Goal: Information Seeking & Learning: Check status

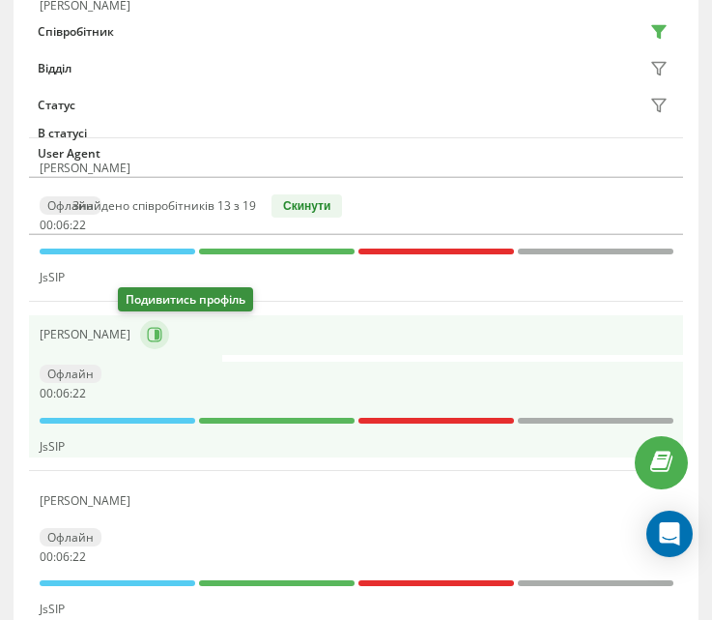
click at [147, 330] on icon at bounding box center [154, 335] width 15 height 15
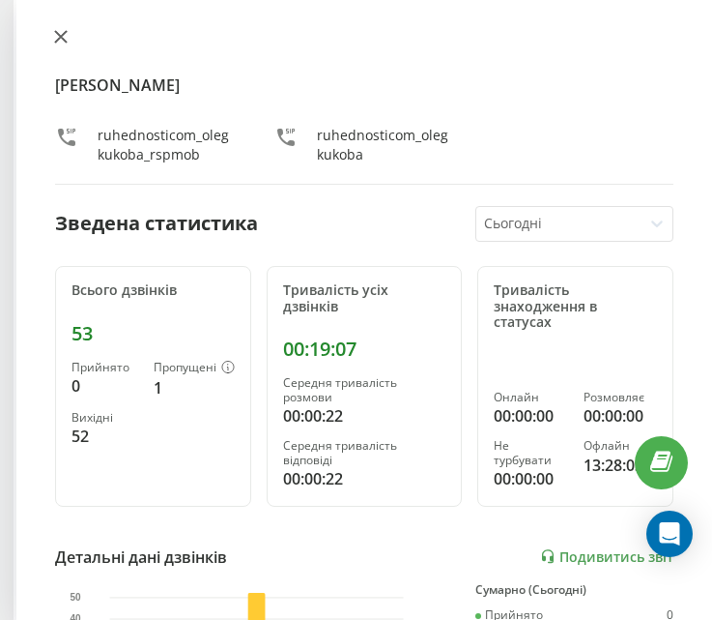
click at [68, 44] on button at bounding box center [60, 38] width 25 height 18
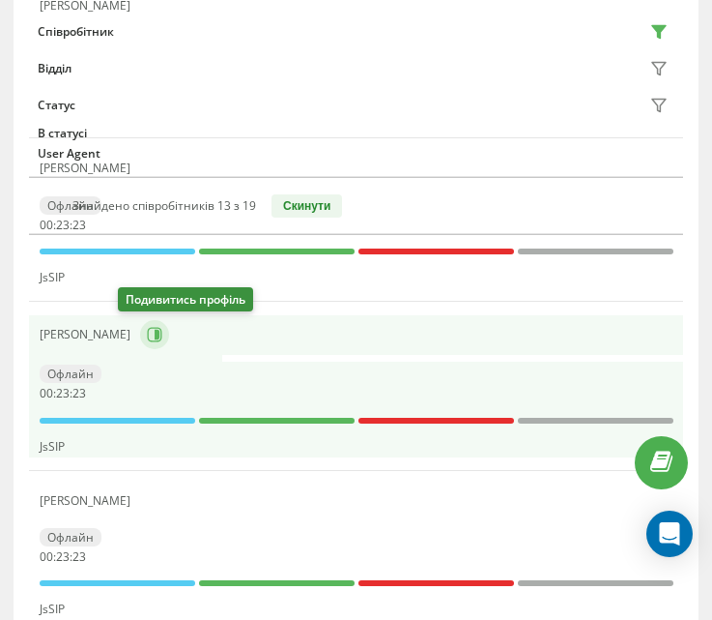
click at [147, 339] on icon at bounding box center [154, 334] width 15 height 15
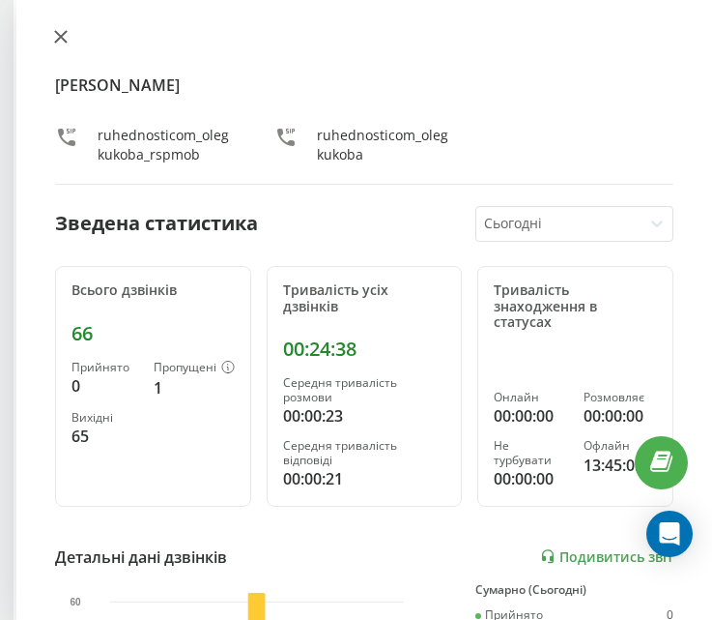
click at [61, 41] on icon at bounding box center [61, 37] width 14 height 14
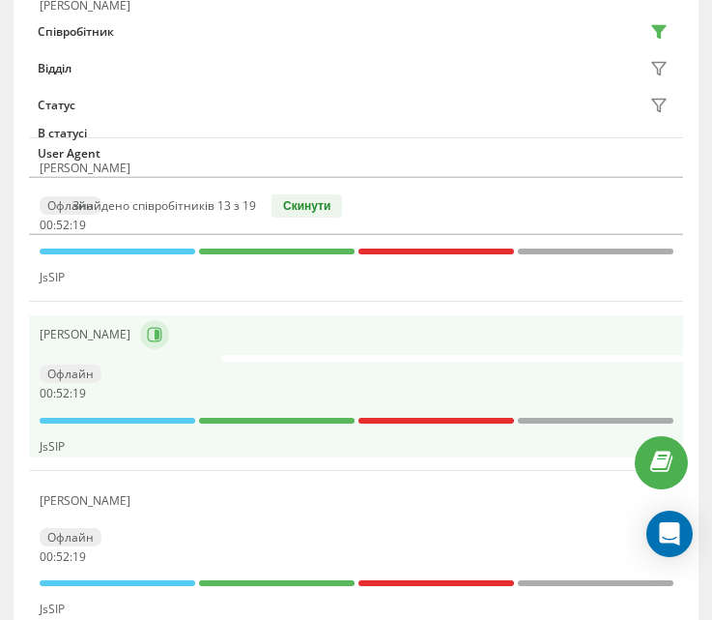
click at [141, 346] on button at bounding box center [154, 334] width 29 height 29
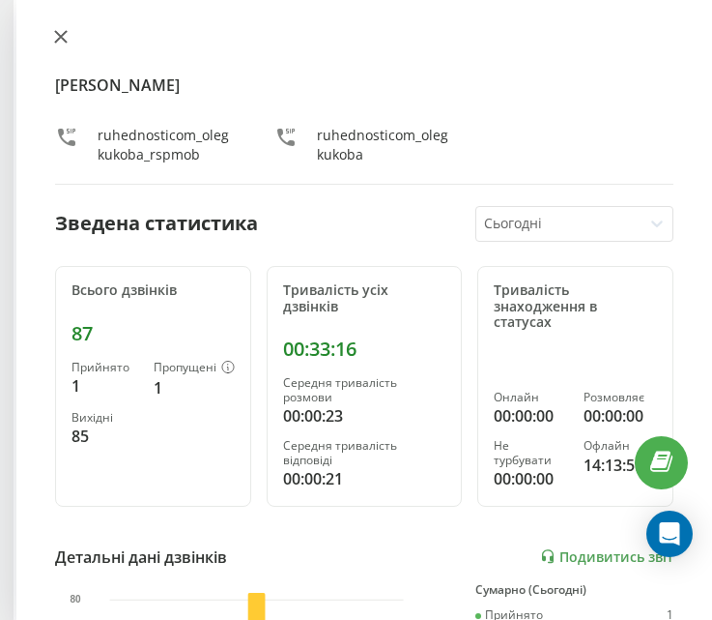
click at [61, 32] on icon at bounding box center [61, 37] width 14 height 14
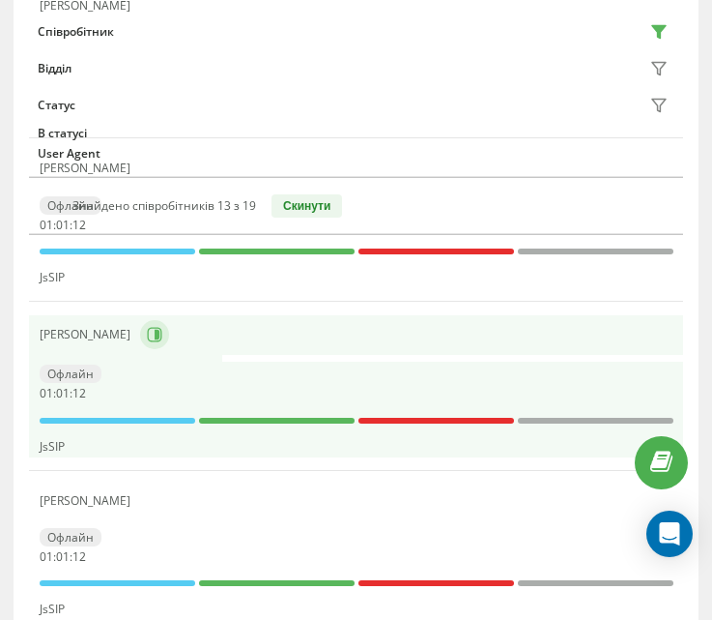
click at [147, 337] on icon at bounding box center [154, 334] width 15 height 15
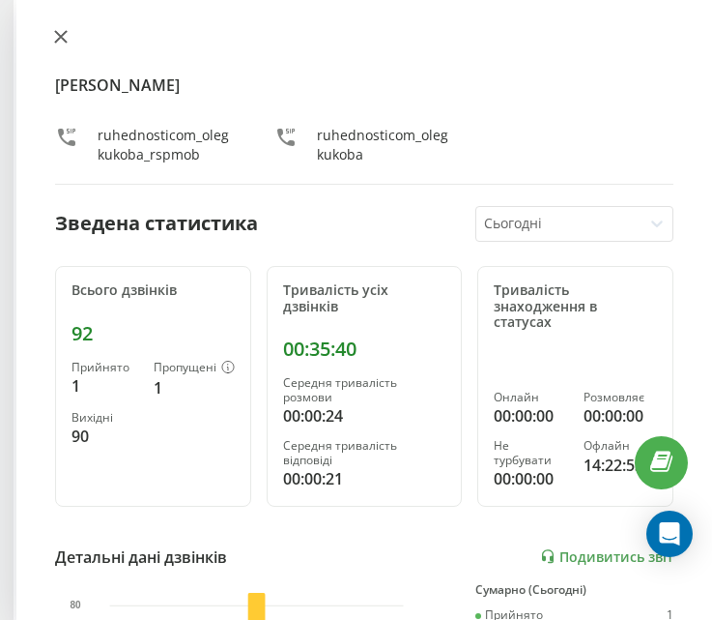
click at [63, 37] on icon at bounding box center [61, 37] width 14 height 14
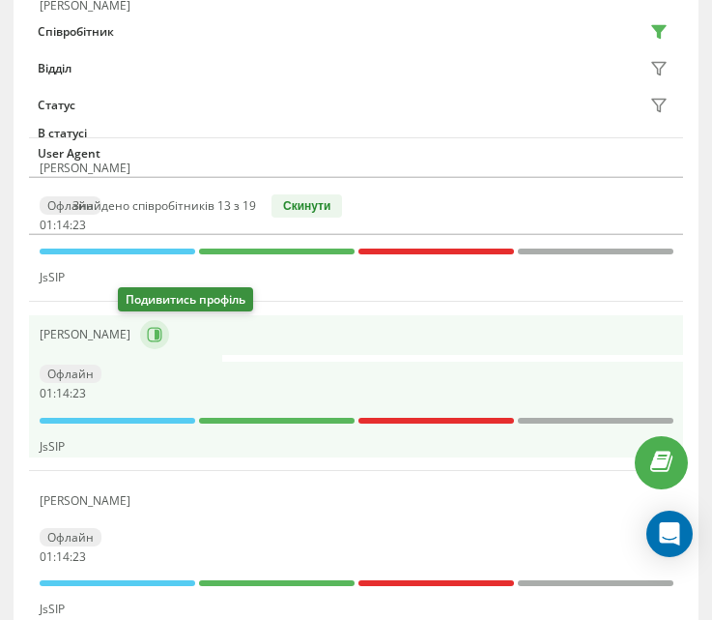
click at [147, 331] on icon at bounding box center [154, 334] width 15 height 15
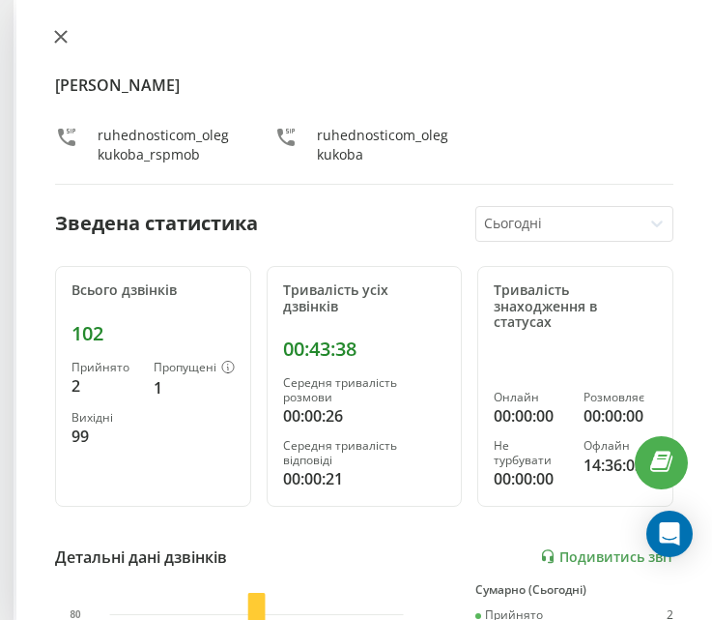
click at [60, 32] on icon at bounding box center [61, 37] width 14 height 14
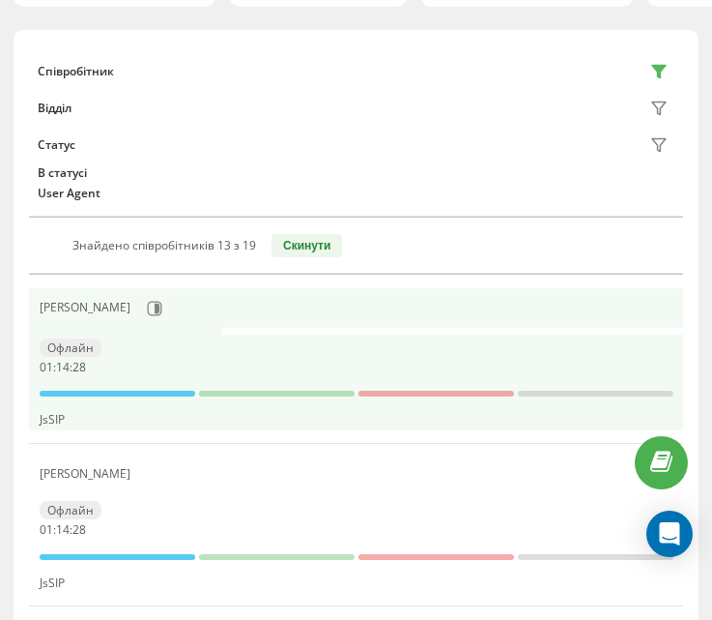
scroll to position [195, 0]
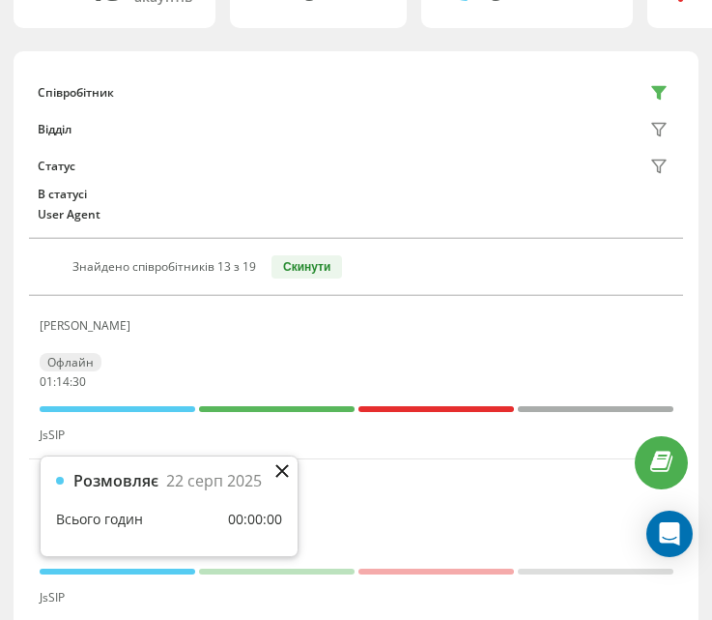
click at [285, 472] on icon at bounding box center [283, 471] width 14 height 14
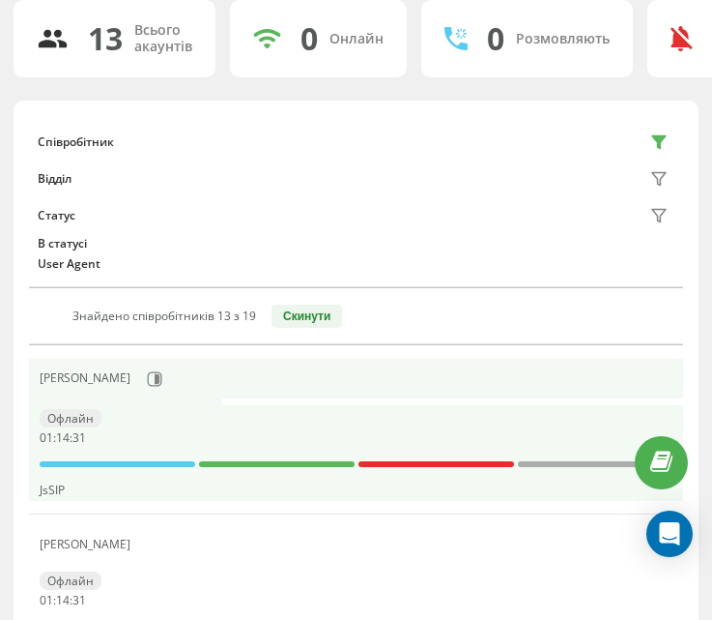
scroll to position [99, 0]
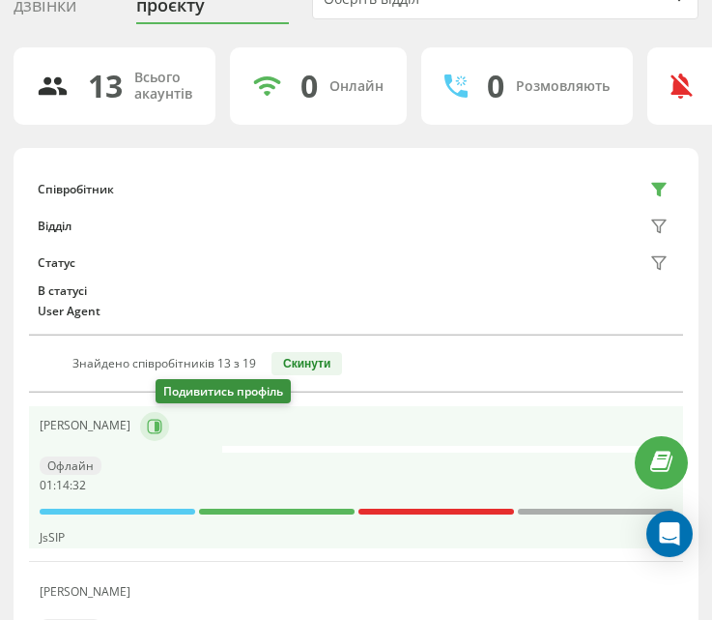
click at [169, 438] on button at bounding box center [154, 426] width 29 height 29
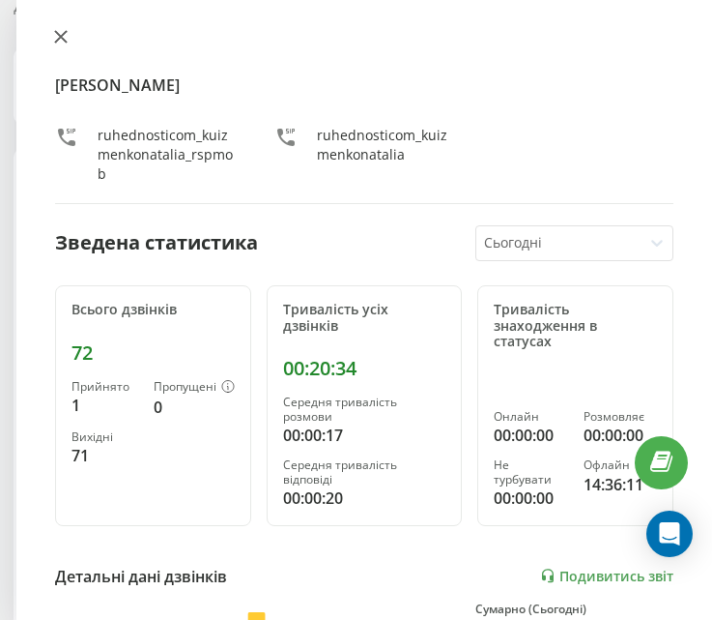
click at [63, 42] on icon at bounding box center [61, 37] width 14 height 14
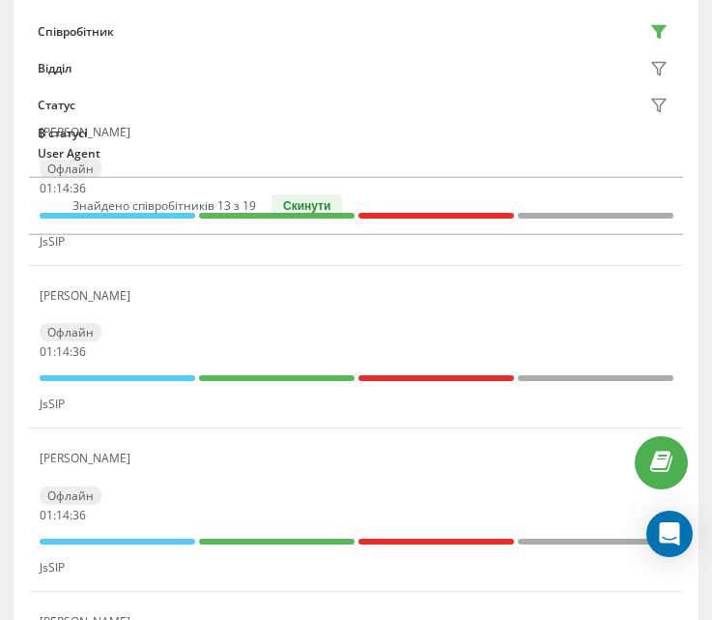
scroll to position [292, 0]
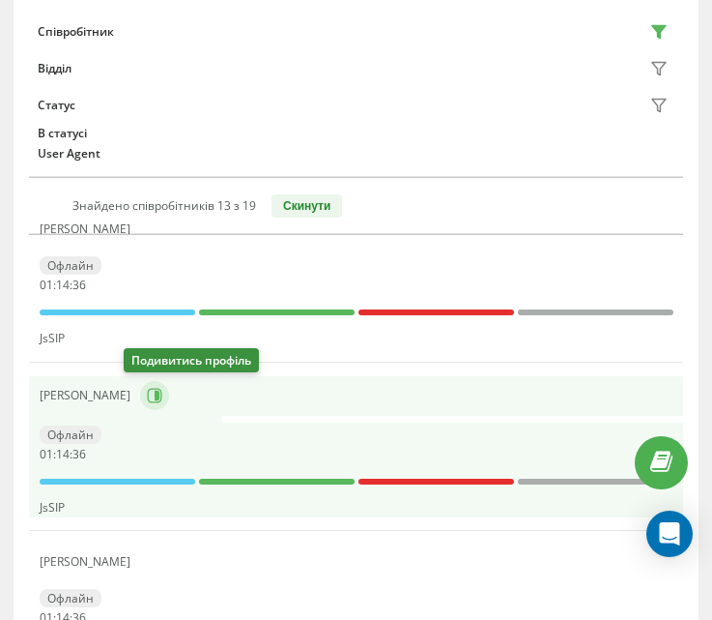
click at [147, 390] on icon at bounding box center [154, 395] width 15 height 15
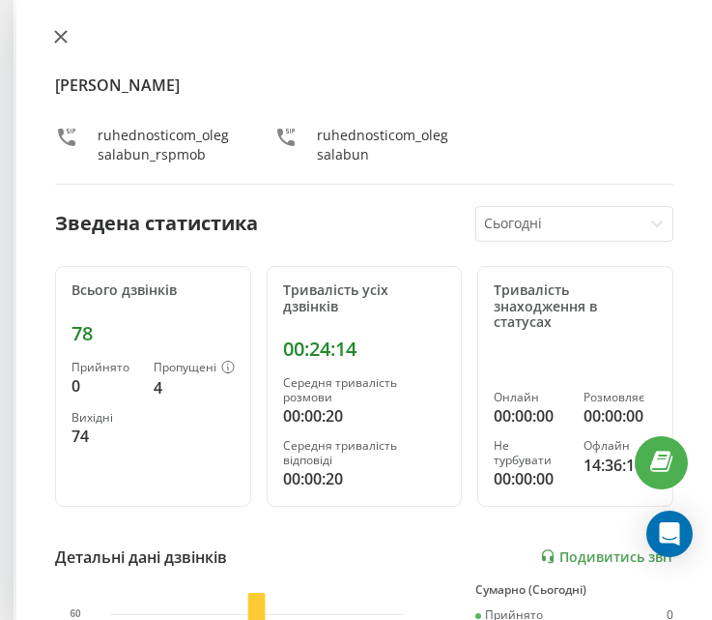
click at [60, 40] on icon at bounding box center [61, 37] width 14 height 14
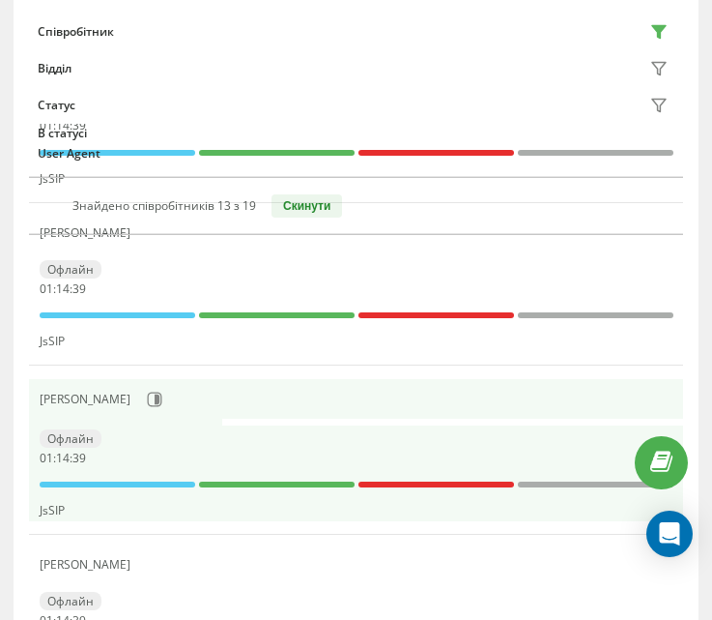
scroll to position [485, 0]
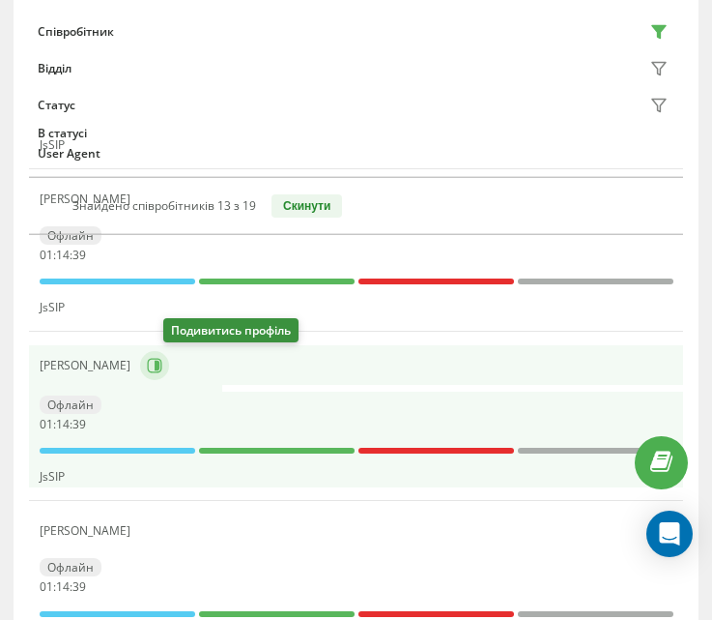
click at [162, 358] on icon at bounding box center [154, 365] width 15 height 15
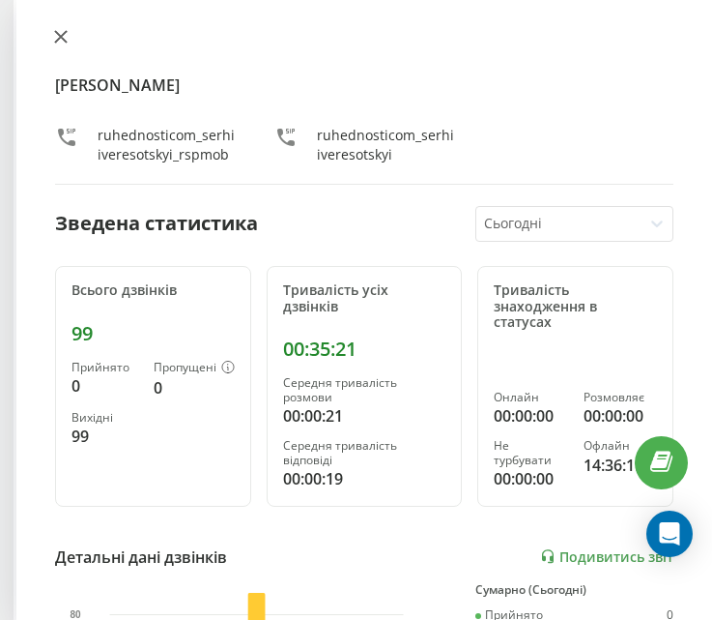
click at [63, 44] on button at bounding box center [60, 38] width 25 height 18
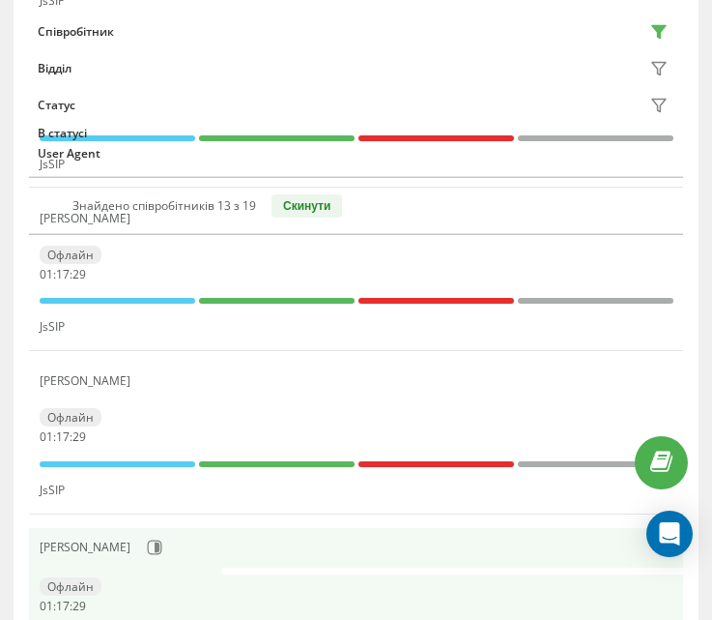
scroll to position [1065, 0]
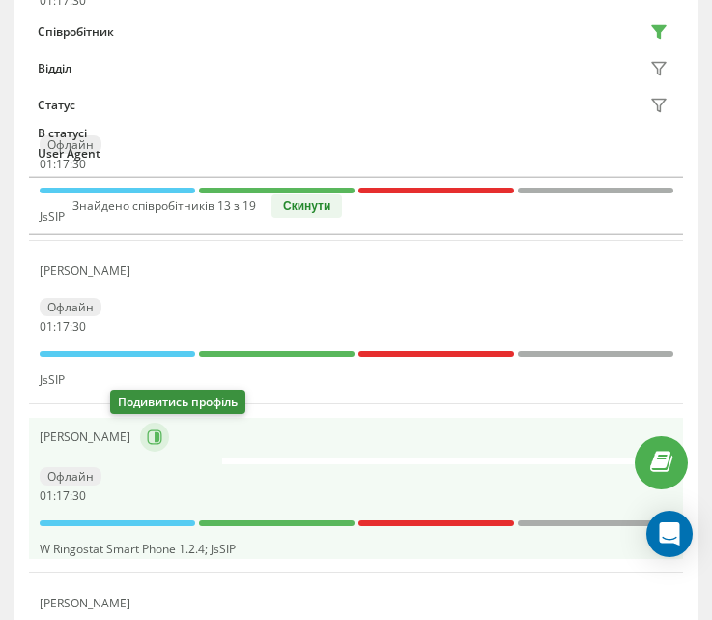
click at [140, 447] on button at bounding box center [154, 436] width 29 height 29
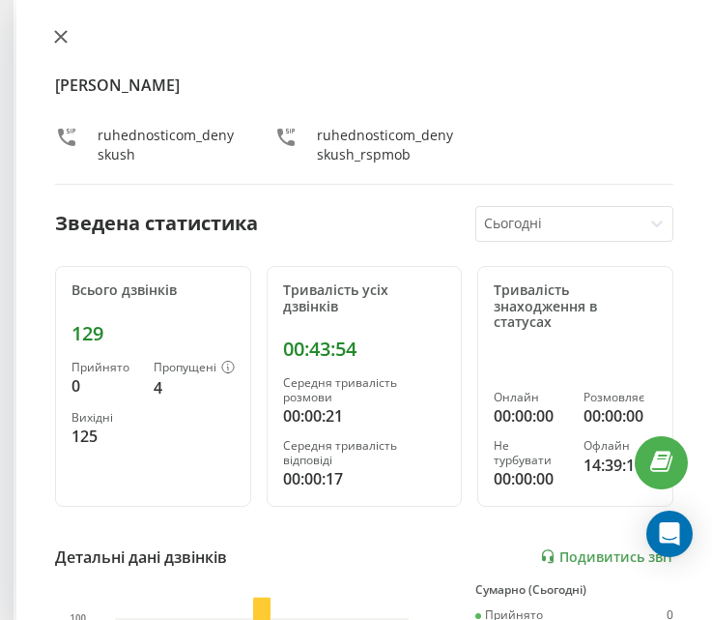
click at [60, 34] on icon at bounding box center [61, 37] width 14 height 14
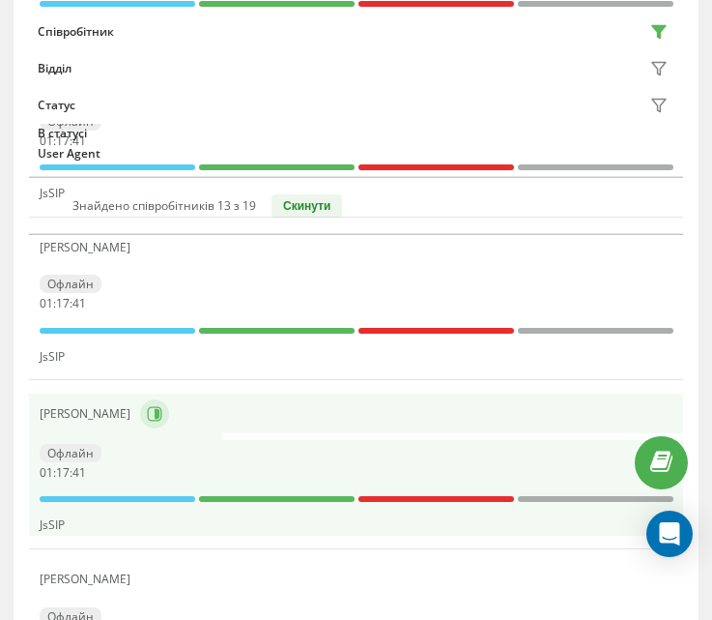
scroll to position [679, 0]
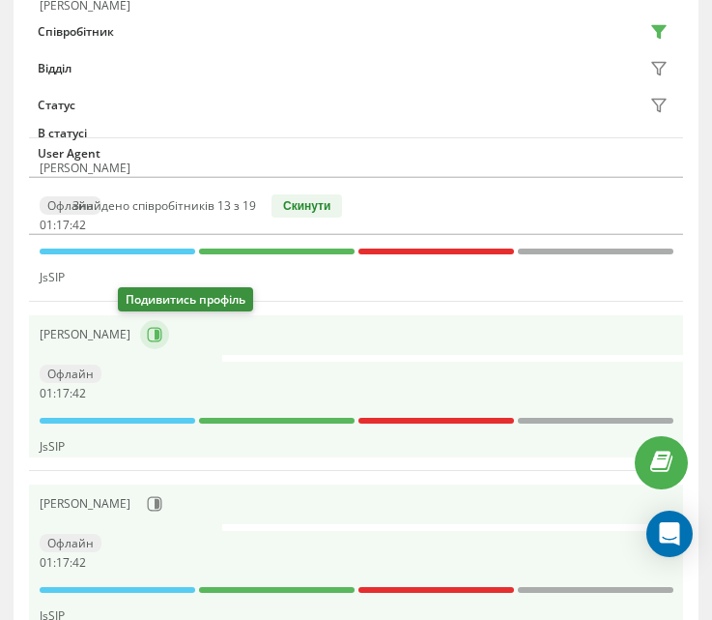
click at [143, 337] on button at bounding box center [154, 334] width 29 height 29
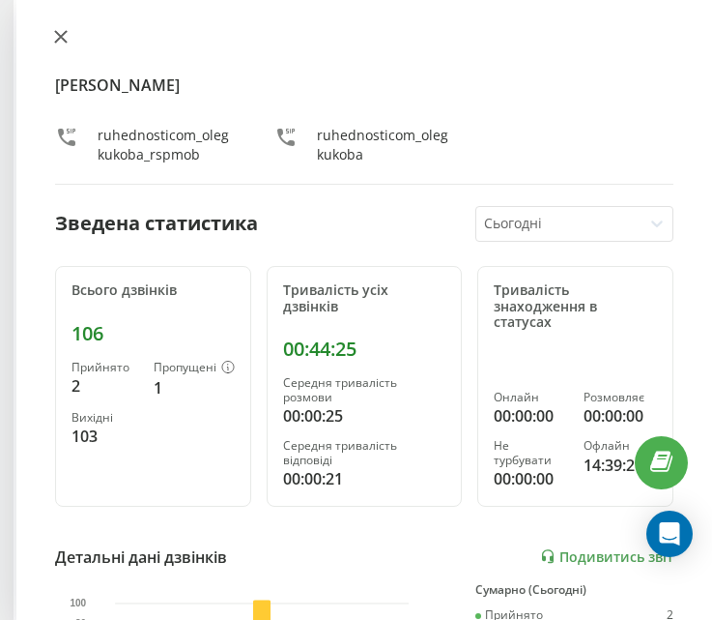
click at [60, 32] on icon at bounding box center [61, 37] width 14 height 14
click at [60, 32] on div "Співробітник" at bounding box center [76, 32] width 76 height 14
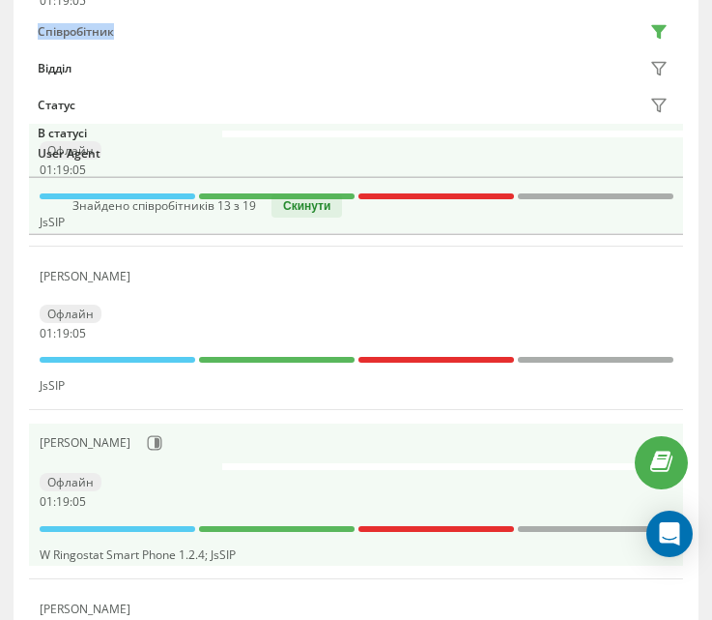
scroll to position [969, 0]
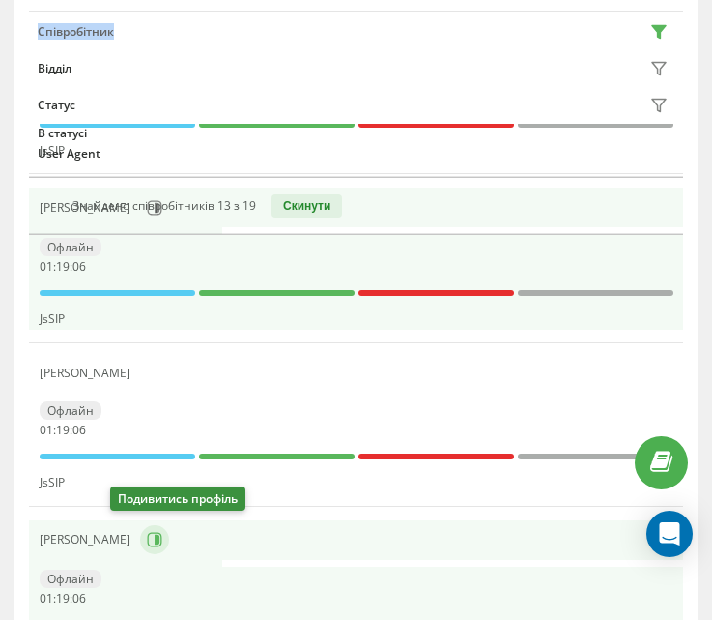
click at [155, 535] on icon at bounding box center [157, 540] width 5 height 10
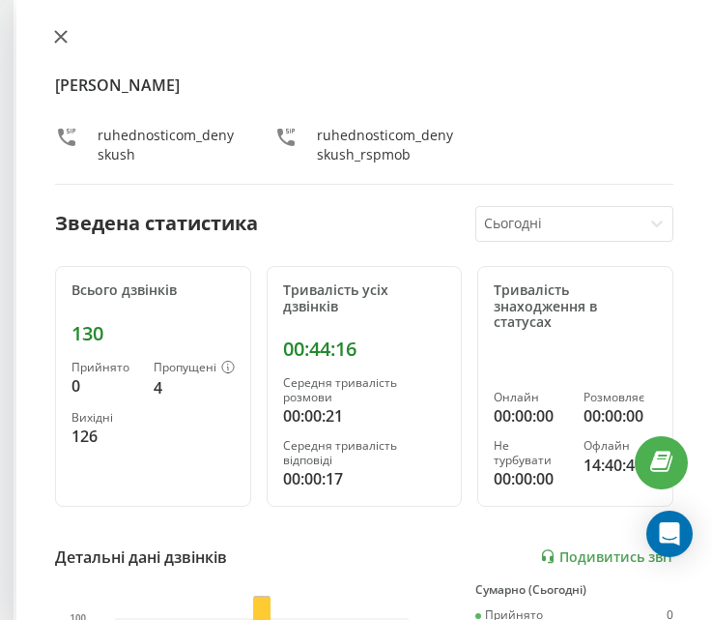
click at [62, 38] on icon at bounding box center [61, 37] width 12 height 12
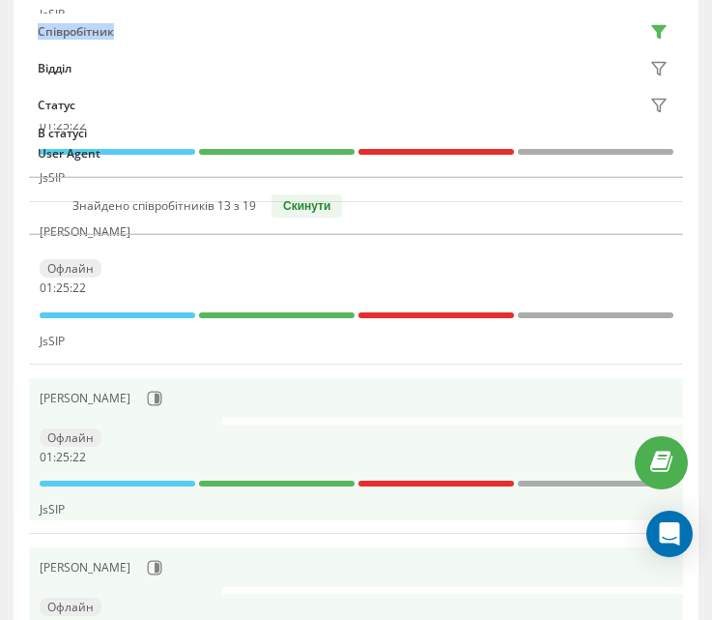
scroll to position [775, 0]
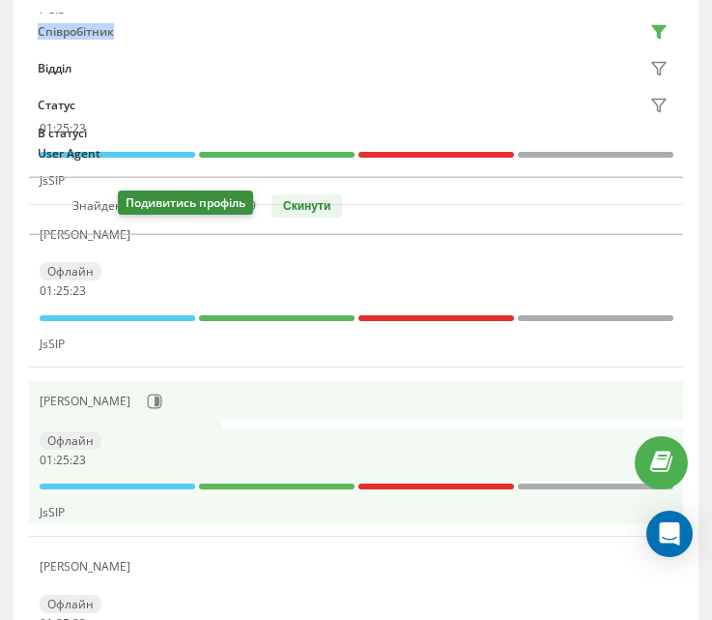
click at [144, 239] on icon at bounding box center [151, 234] width 15 height 15
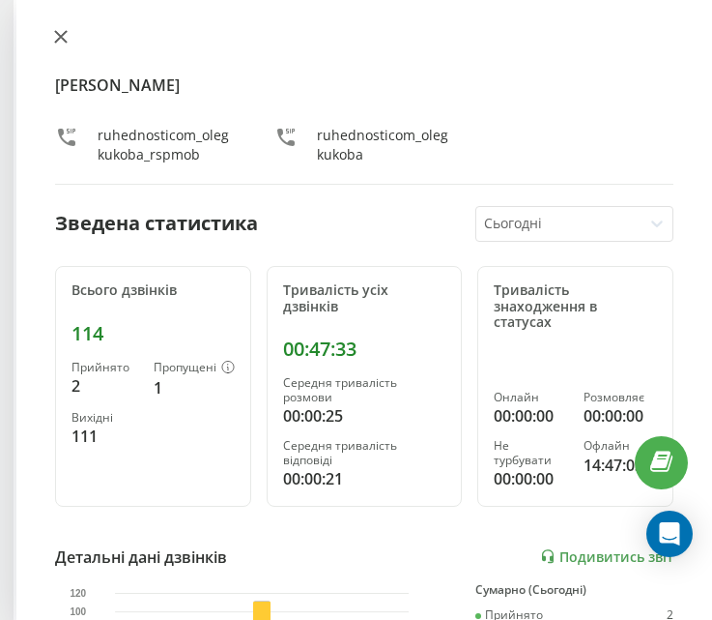
click at [68, 39] on button at bounding box center [60, 38] width 25 height 18
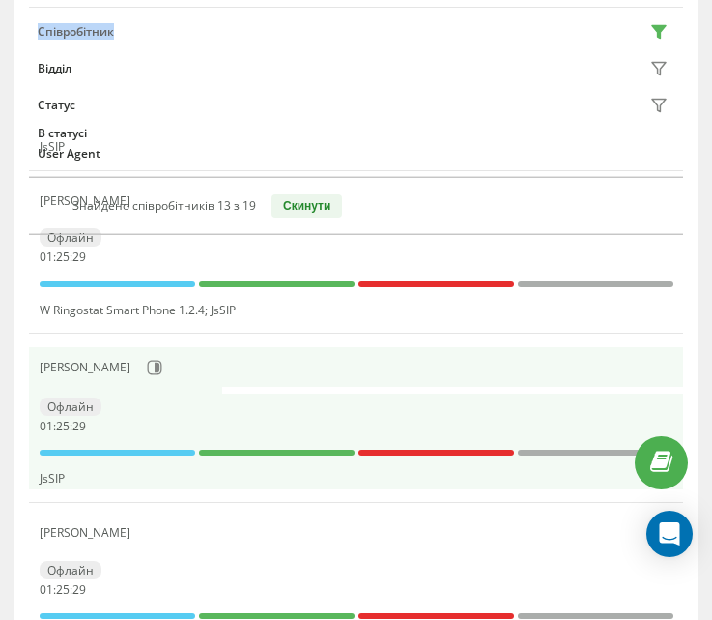
scroll to position [1259, 0]
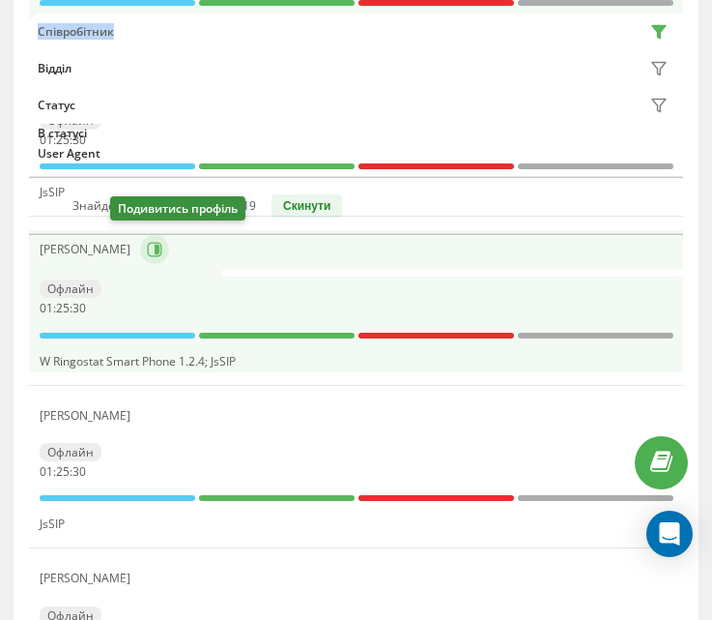
click at [147, 251] on icon at bounding box center [154, 249] width 15 height 15
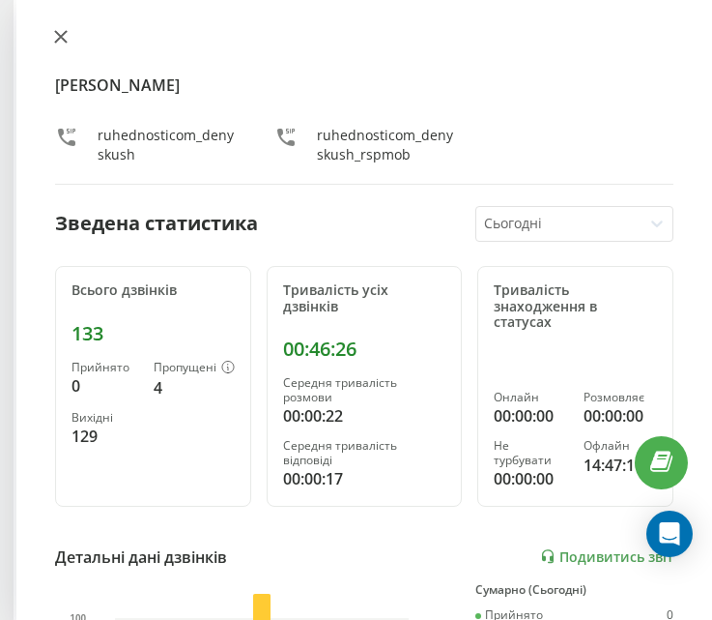
click at [67, 39] on icon at bounding box center [61, 37] width 14 height 14
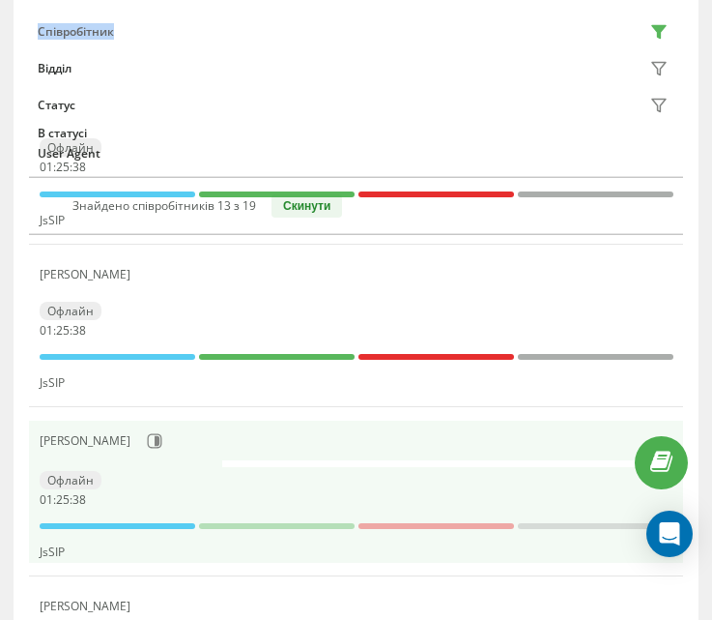
scroll to position [389, 0]
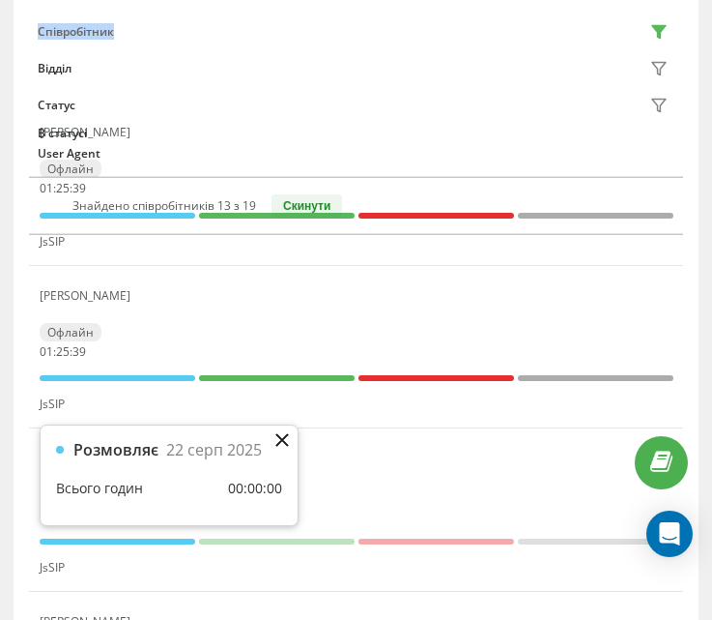
click at [276, 434] on icon at bounding box center [283, 440] width 14 height 14
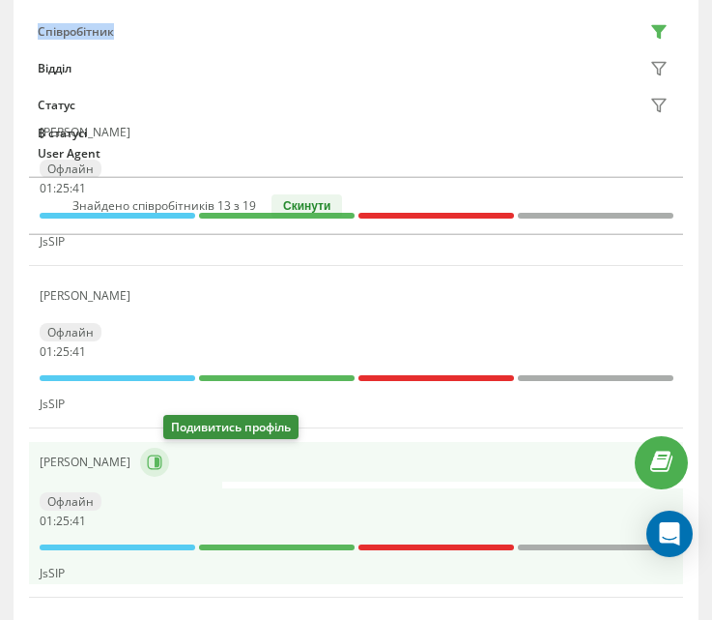
click at [160, 463] on icon at bounding box center [157, 462] width 5 height 10
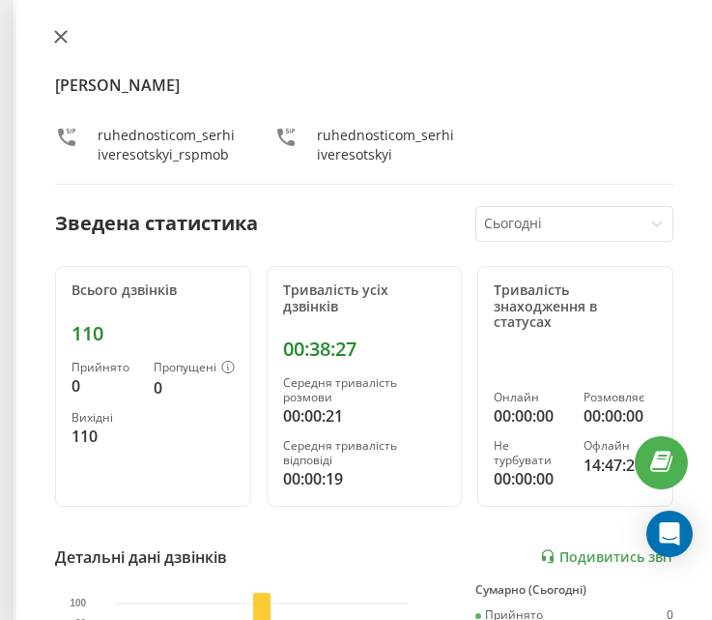
click at [60, 32] on icon at bounding box center [61, 37] width 14 height 14
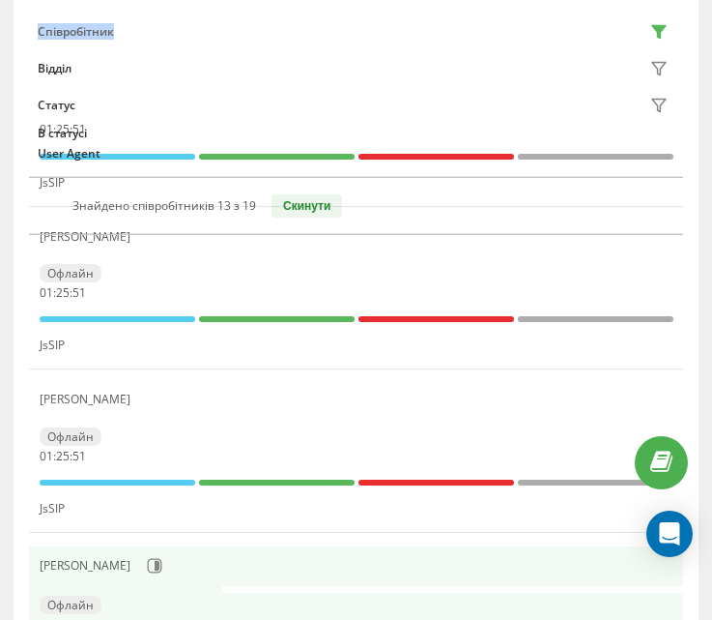
scroll to position [1645, 0]
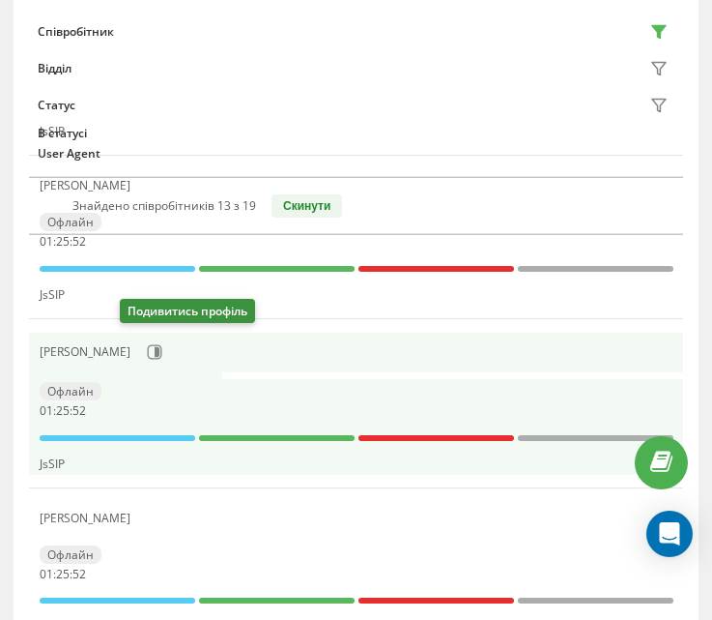
click at [142, 335] on div "[PERSON_NAME]" at bounding box center [357, 351] width 634 height 33
click at [155, 347] on icon at bounding box center [157, 352] width 5 height 10
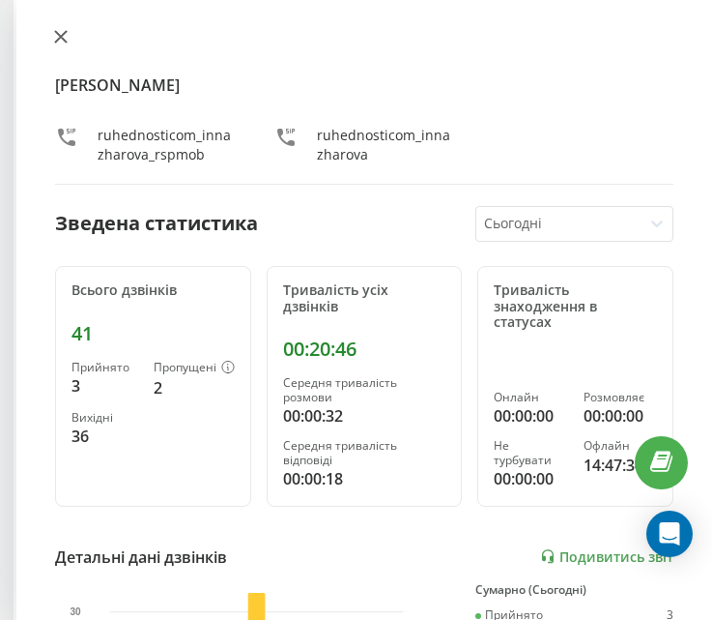
click at [64, 38] on icon at bounding box center [61, 37] width 14 height 14
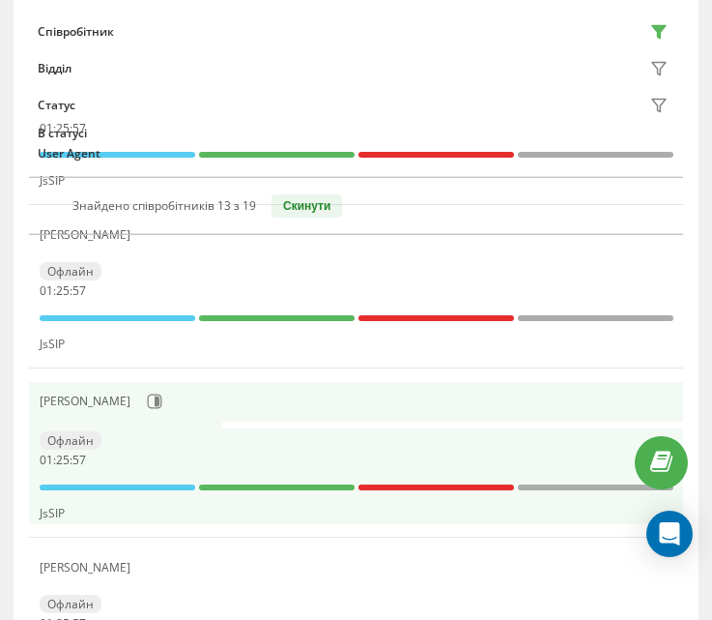
scroll to position [1549, 0]
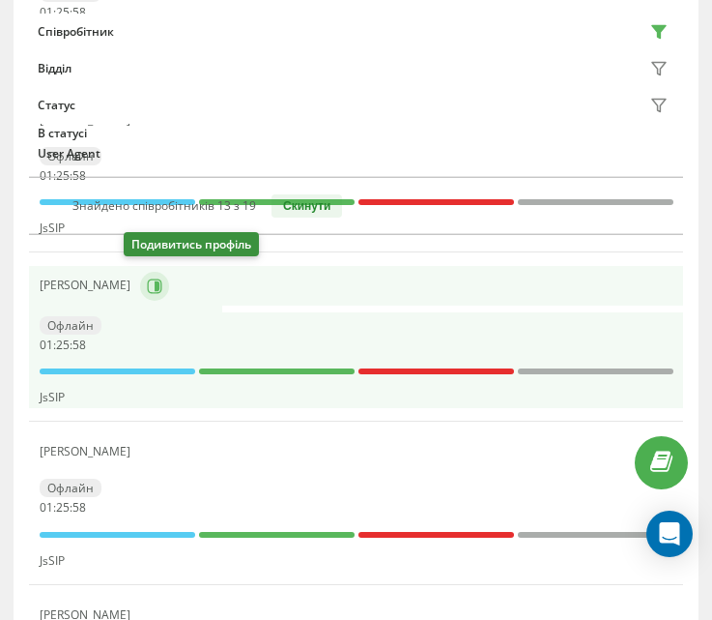
click at [155, 280] on icon at bounding box center [157, 285] width 5 height 10
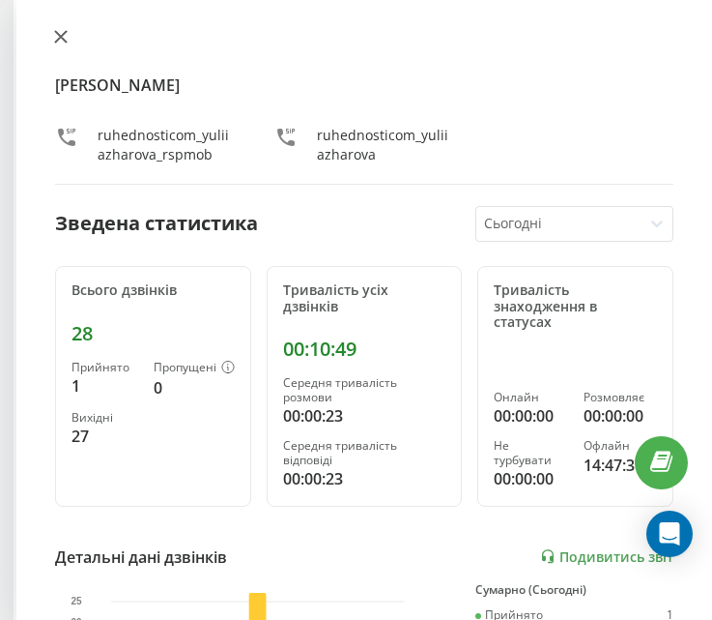
click at [63, 32] on icon at bounding box center [61, 37] width 14 height 14
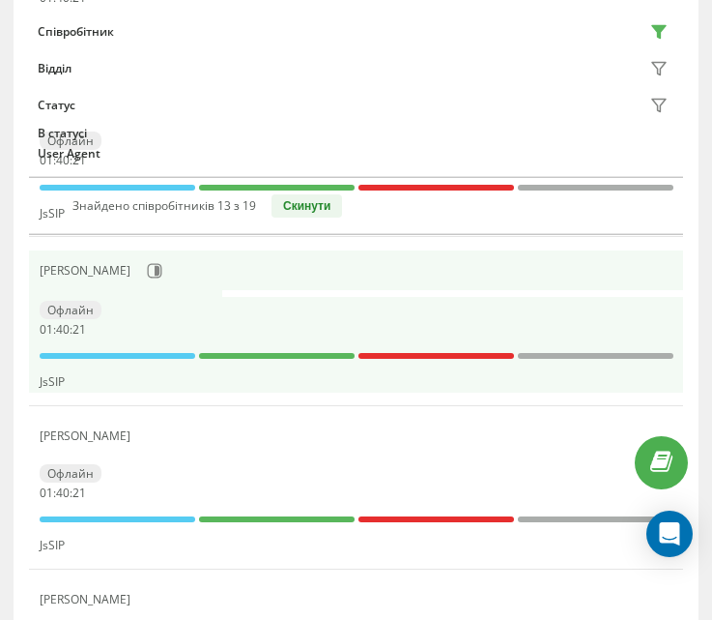
scroll to position [872, 0]
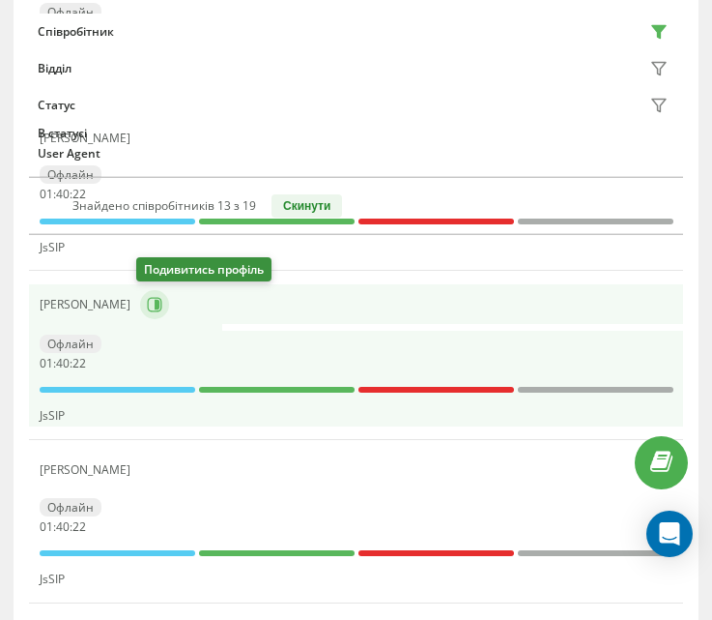
click at [147, 304] on icon at bounding box center [154, 304] width 15 height 15
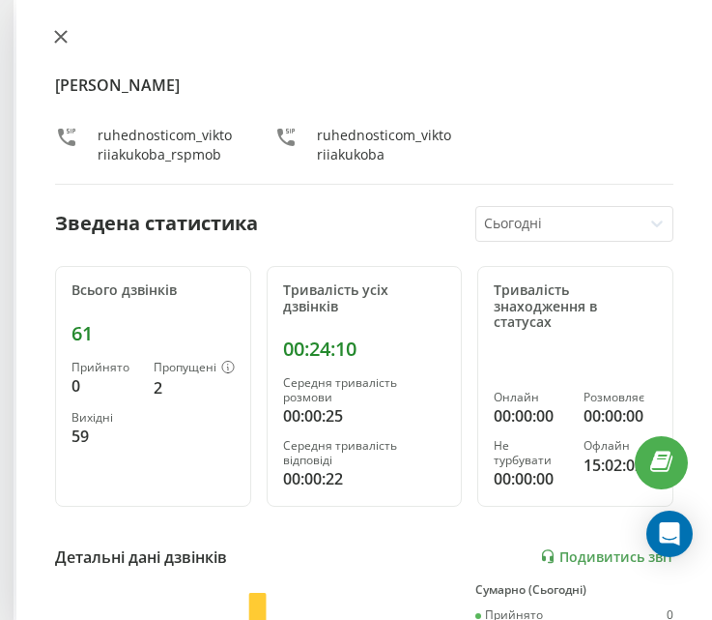
click at [60, 36] on icon at bounding box center [61, 37] width 12 height 12
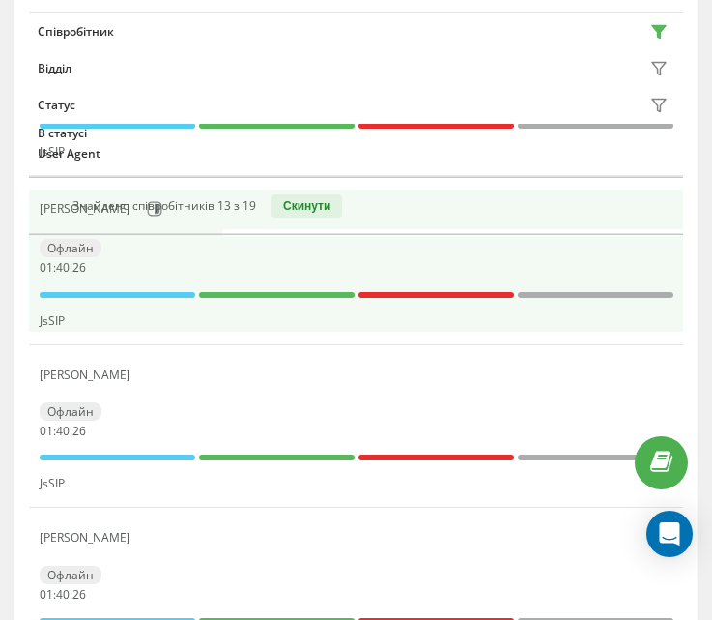
scroll to position [679, 0]
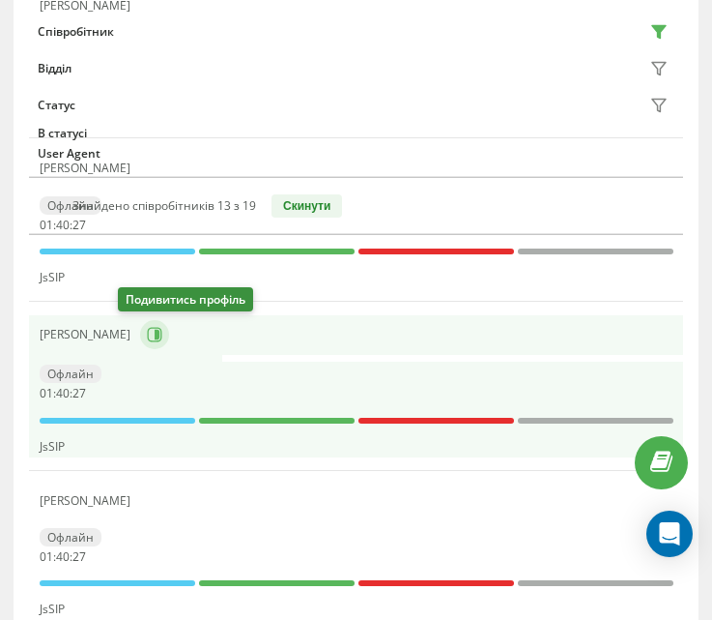
click at [147, 340] on icon at bounding box center [154, 335] width 15 height 15
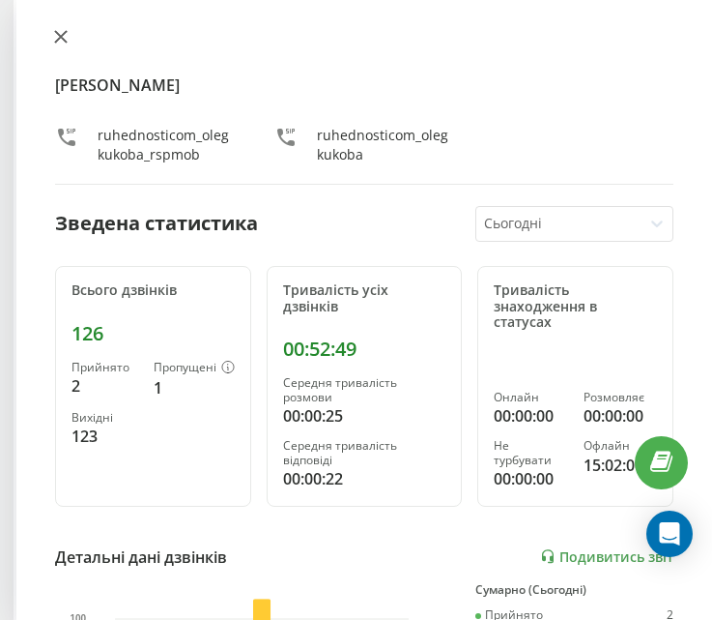
click at [65, 30] on icon at bounding box center [61, 37] width 14 height 14
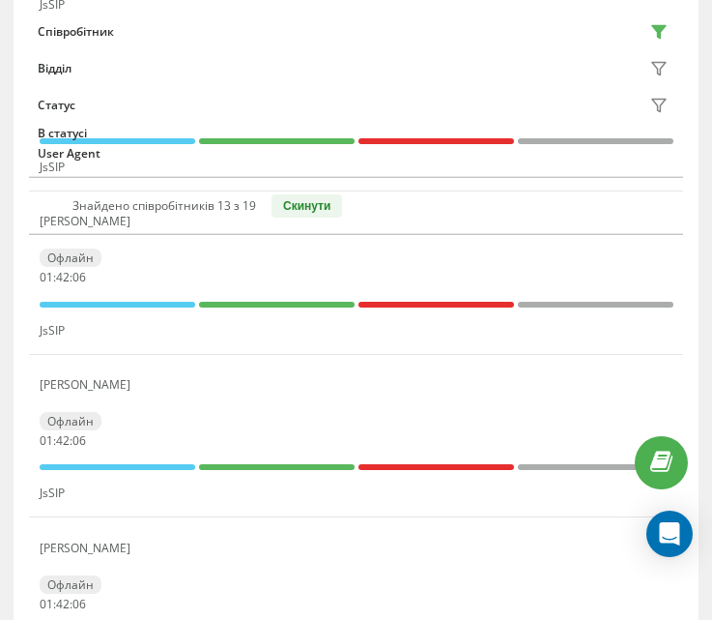
scroll to position [2129, 0]
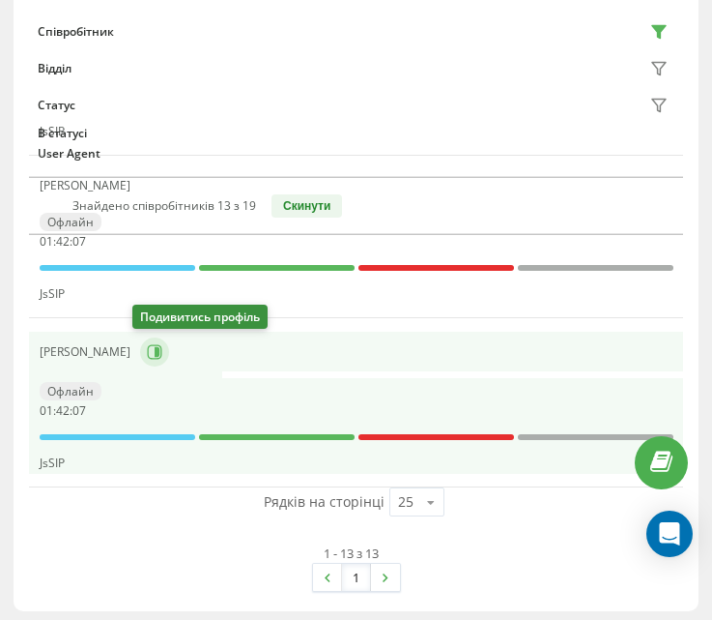
click at [154, 349] on icon at bounding box center [154, 351] width 15 height 15
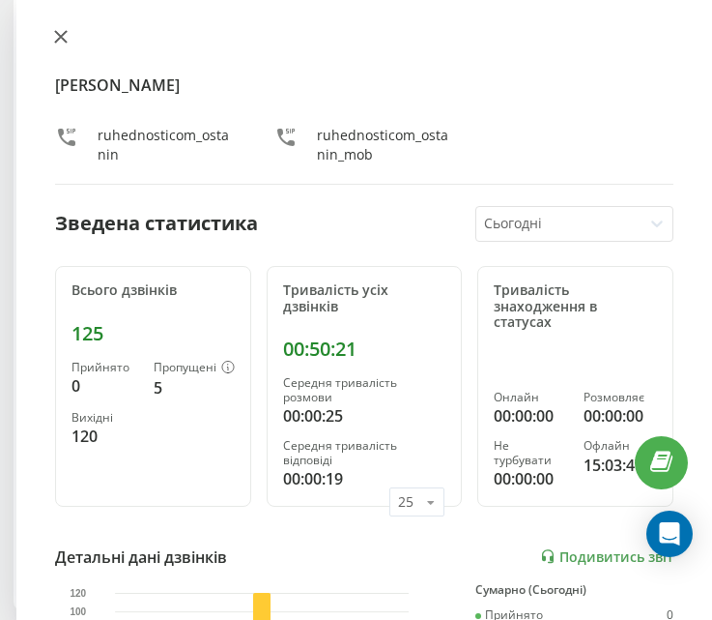
click at [68, 35] on button at bounding box center [60, 38] width 25 height 18
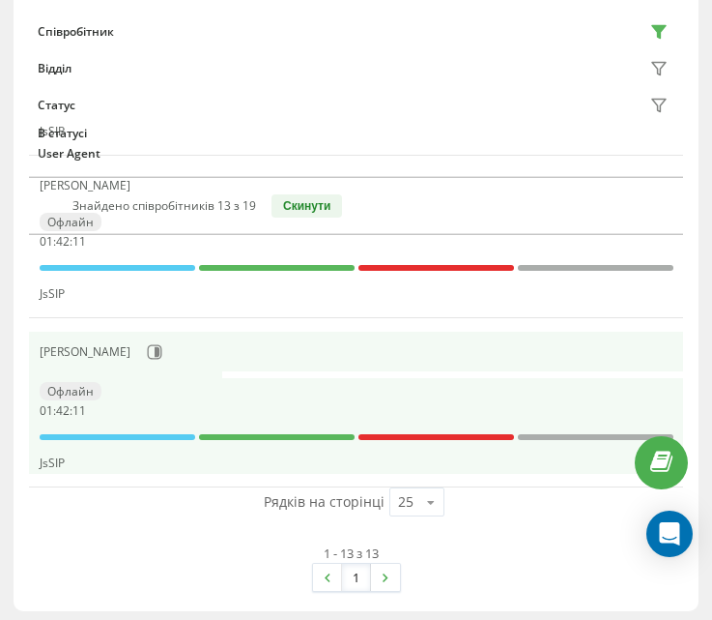
scroll to position [1935, 0]
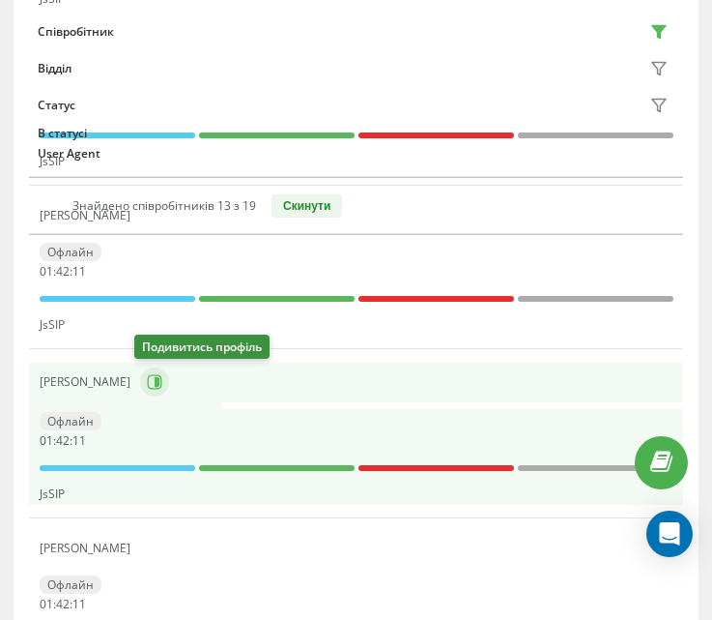
click at [147, 376] on icon at bounding box center [154, 382] width 15 height 15
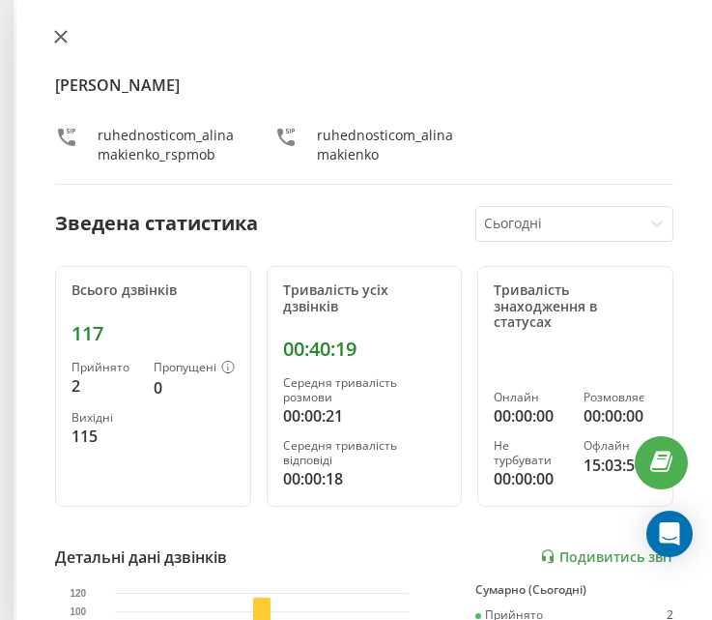
click at [60, 35] on icon at bounding box center [61, 37] width 12 height 12
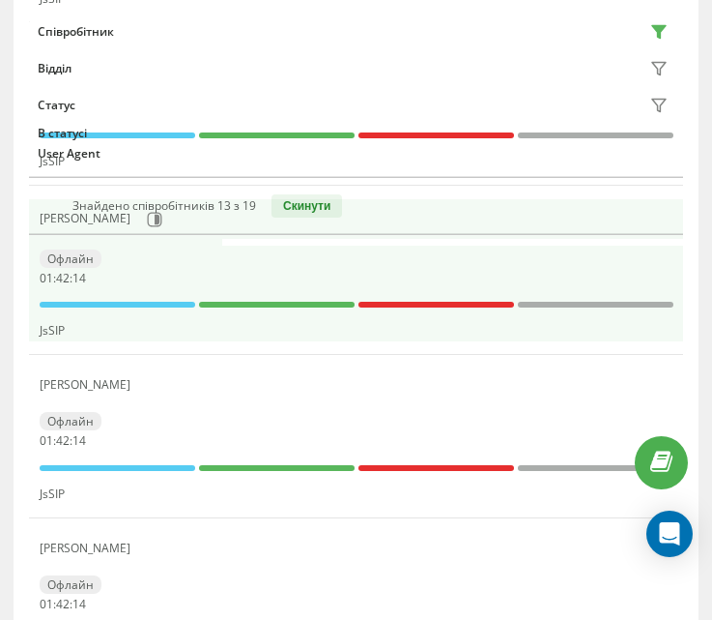
scroll to position [1839, 0]
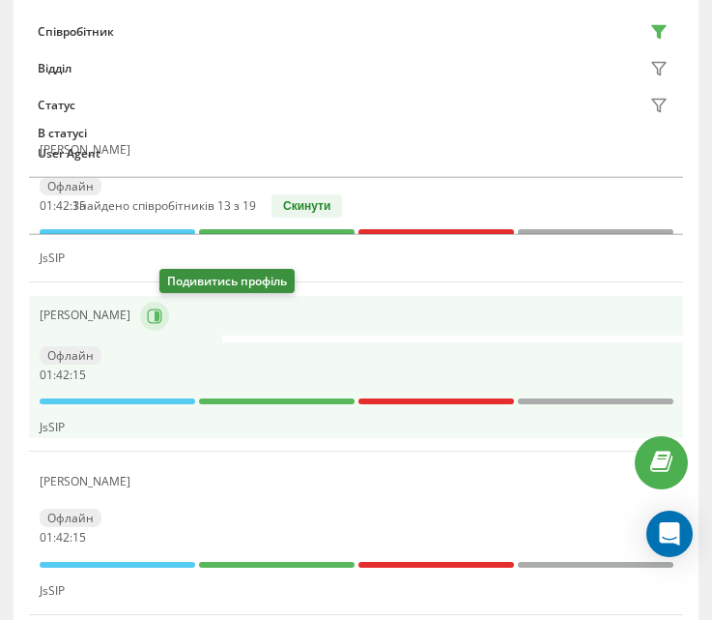
click at [162, 313] on icon at bounding box center [154, 315] width 15 height 15
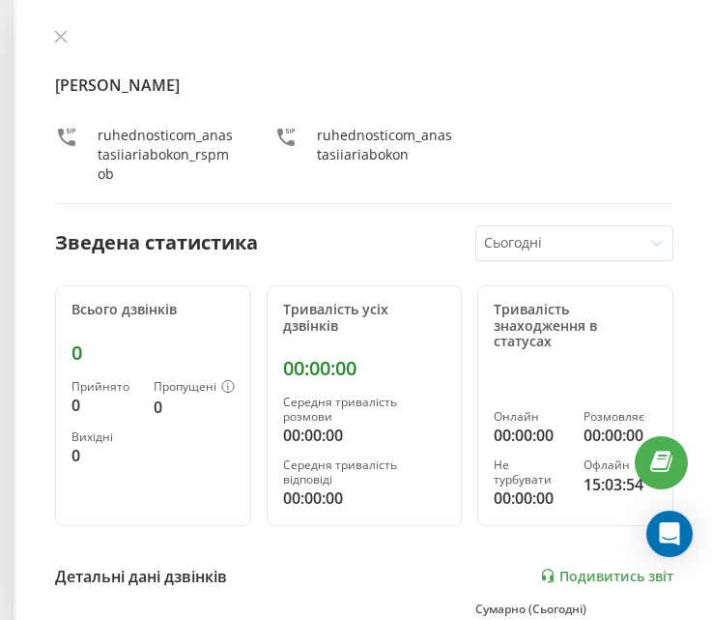
click at [76, 45] on div at bounding box center [364, 38] width 619 height 19
click at [60, 32] on icon at bounding box center [61, 37] width 14 height 14
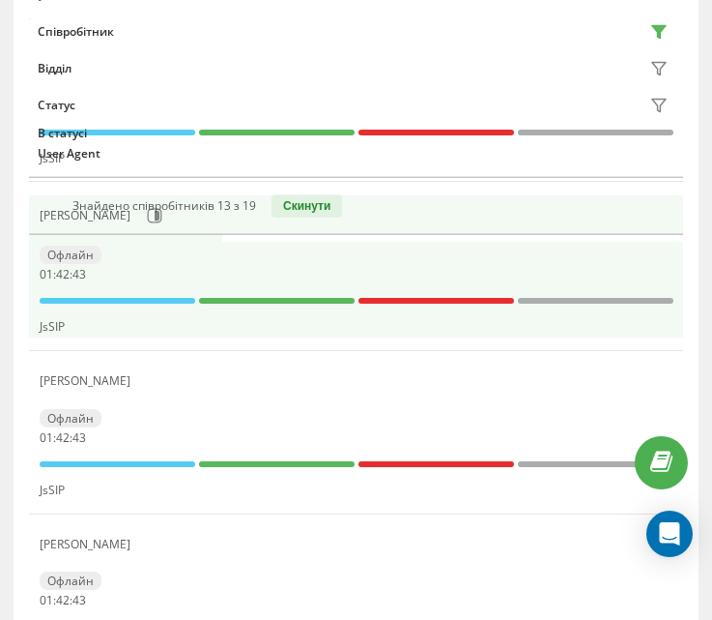
scroll to position [1742, 0]
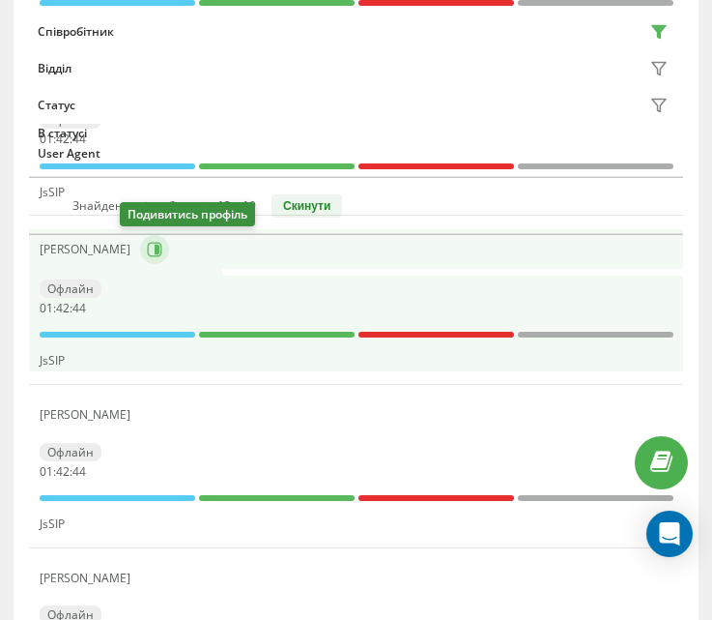
click at [147, 246] on icon at bounding box center [154, 249] width 15 height 15
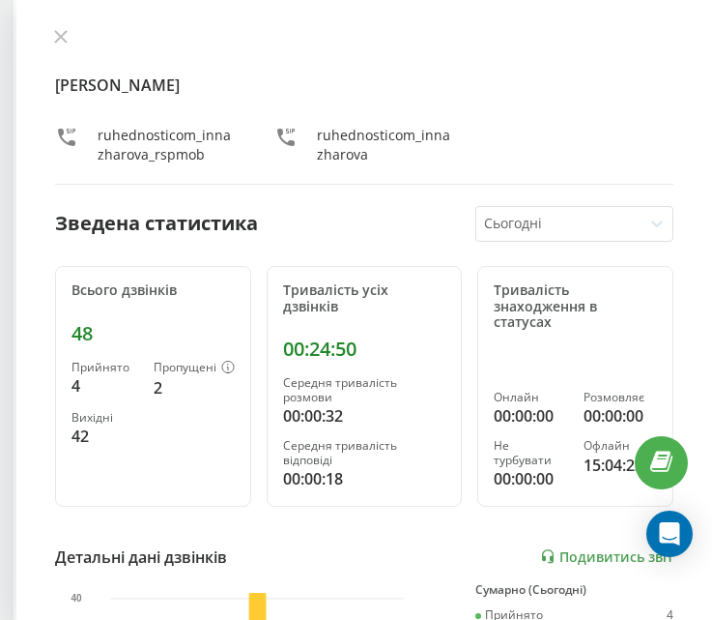
click at [63, 33] on icon at bounding box center [61, 37] width 14 height 14
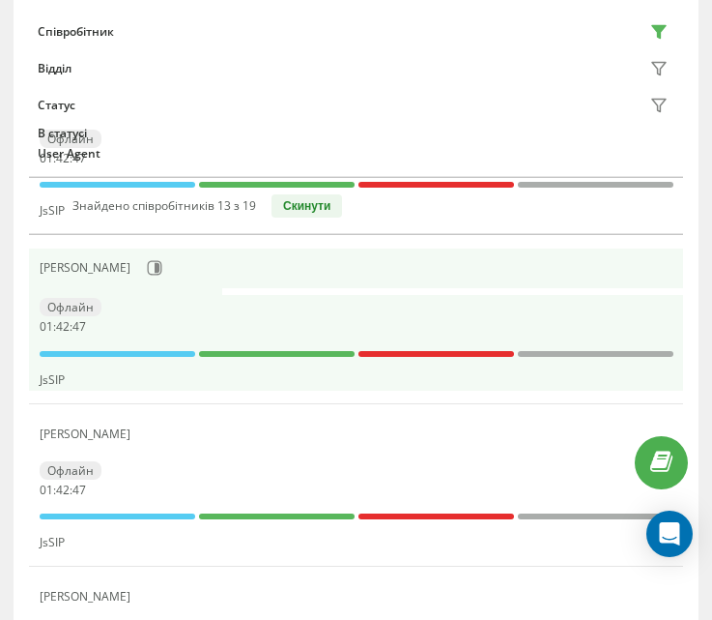
scroll to position [1549, 0]
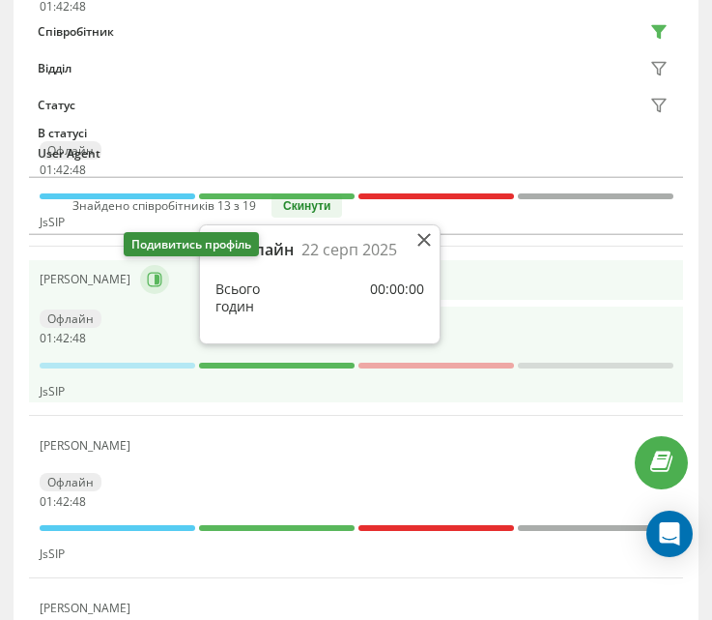
click at [147, 284] on icon at bounding box center [154, 279] width 15 height 15
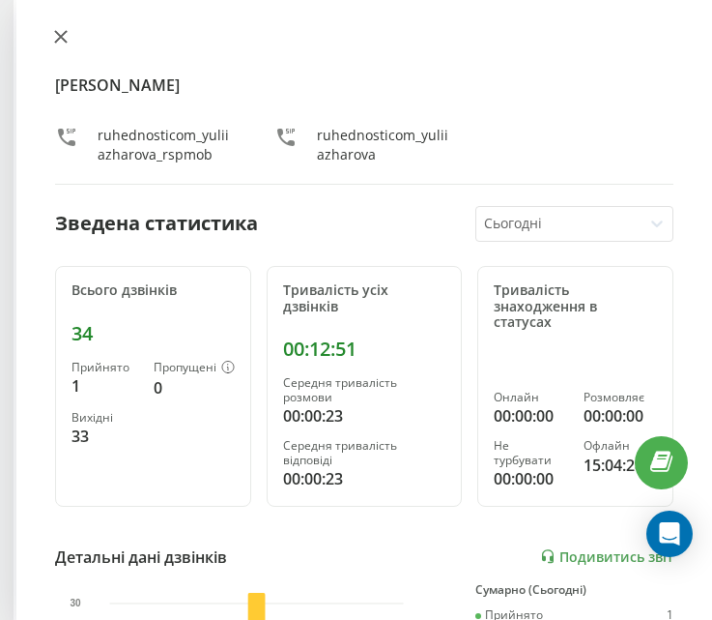
click at [67, 47] on button at bounding box center [60, 38] width 25 height 18
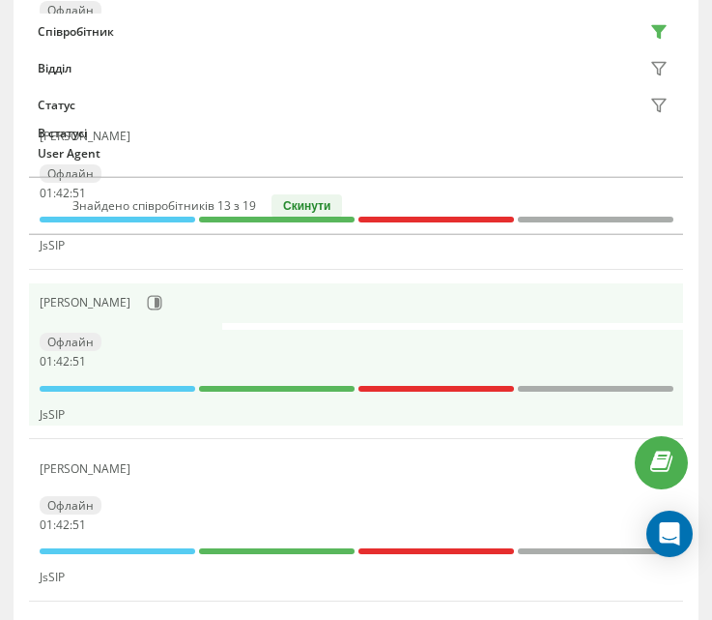
scroll to position [1355, 0]
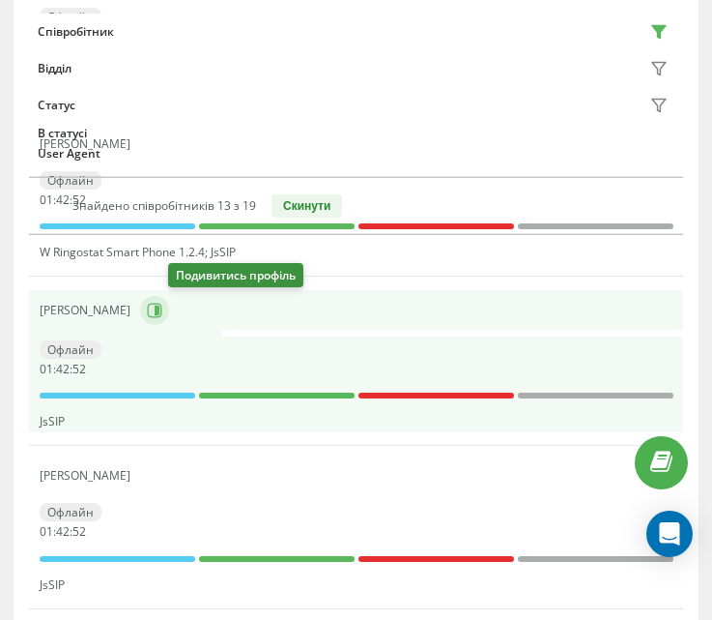
click at [160, 310] on icon at bounding box center [157, 310] width 5 height 10
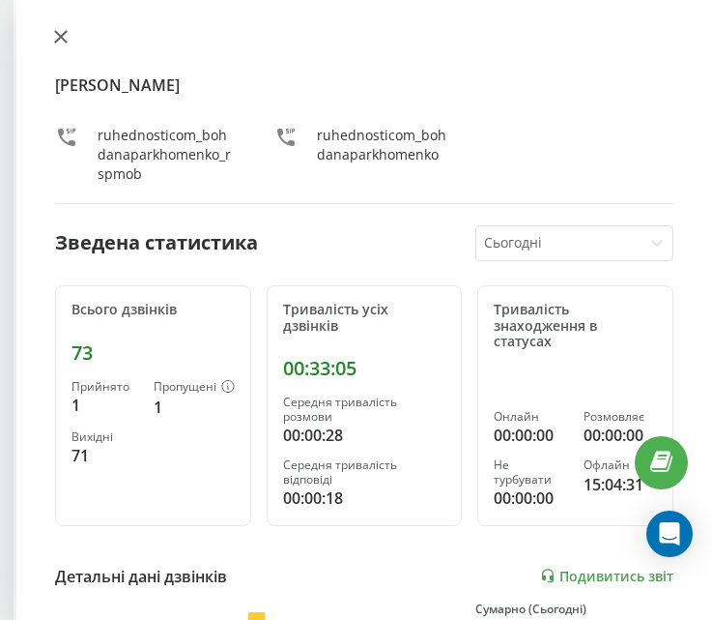
click at [62, 33] on icon at bounding box center [61, 37] width 14 height 14
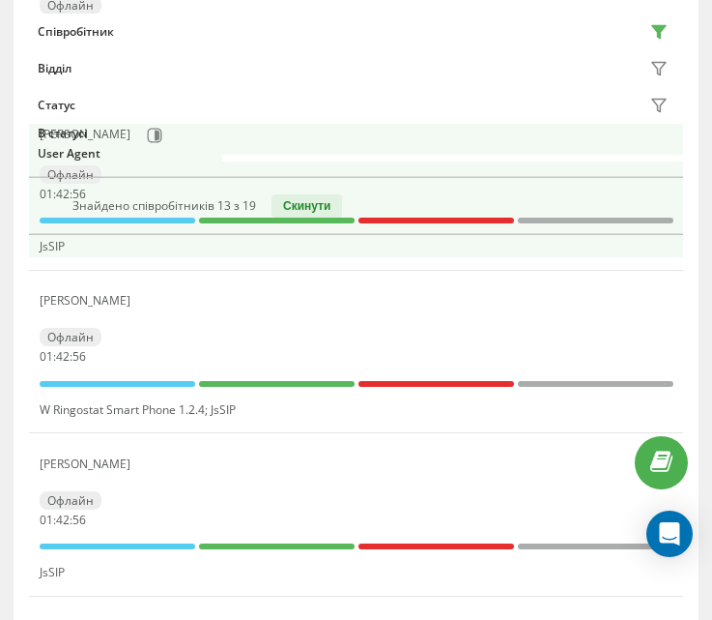
scroll to position [1162, 0]
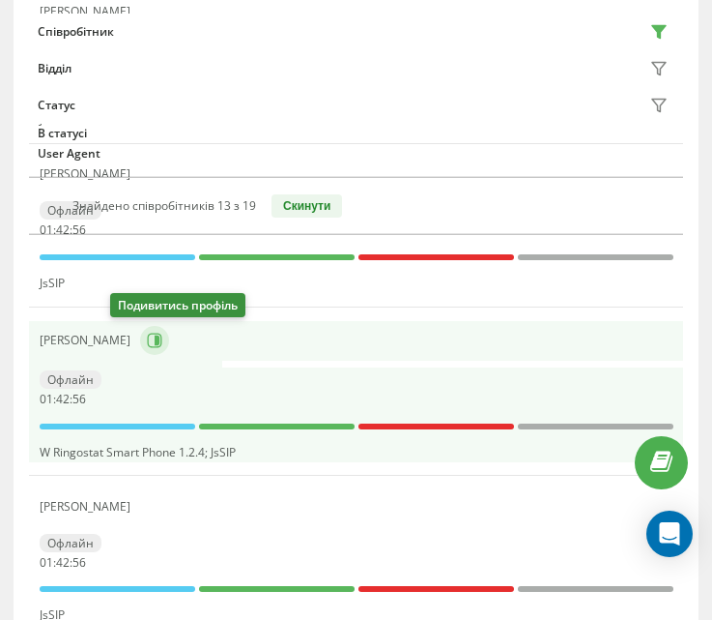
click at [140, 345] on button at bounding box center [154, 340] width 29 height 29
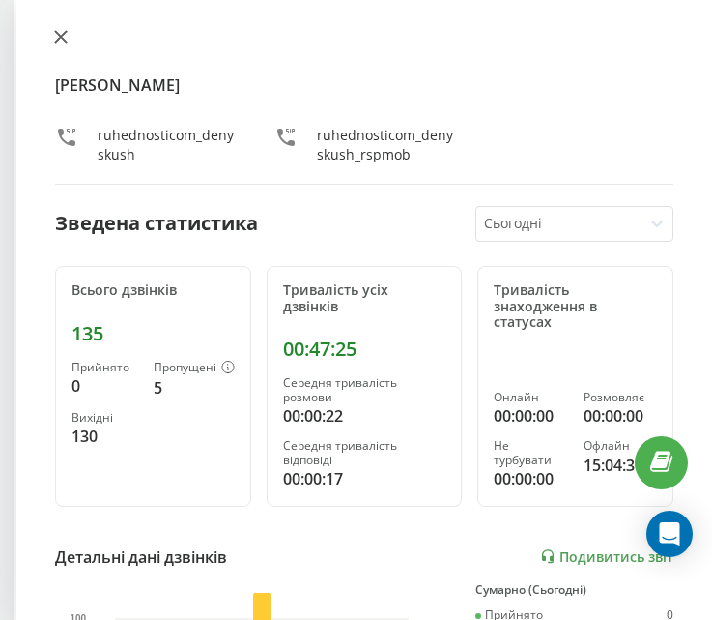
click at [60, 37] on icon at bounding box center [61, 37] width 12 height 12
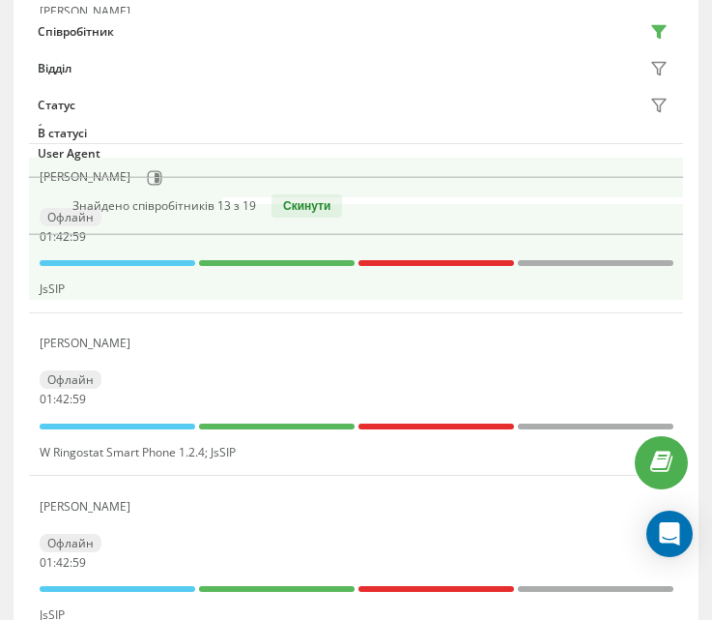
scroll to position [1065, 0]
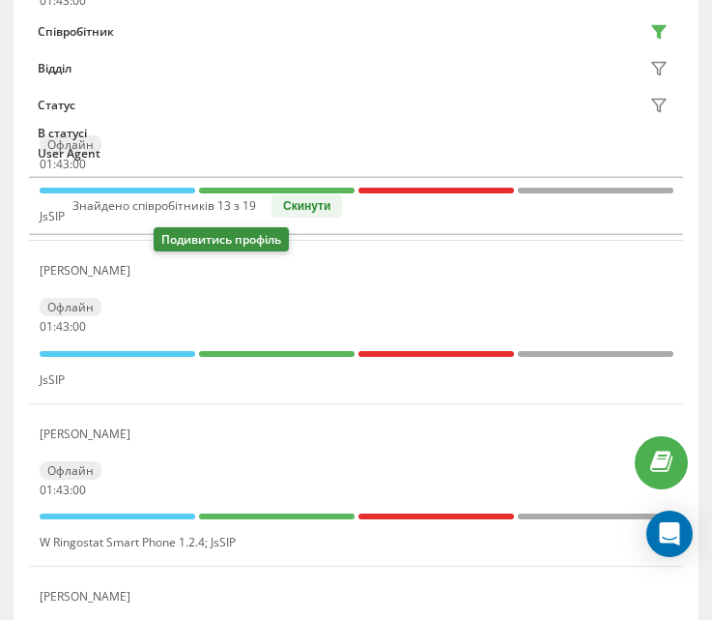
click at [163, 283] on button at bounding box center [151, 273] width 23 height 27
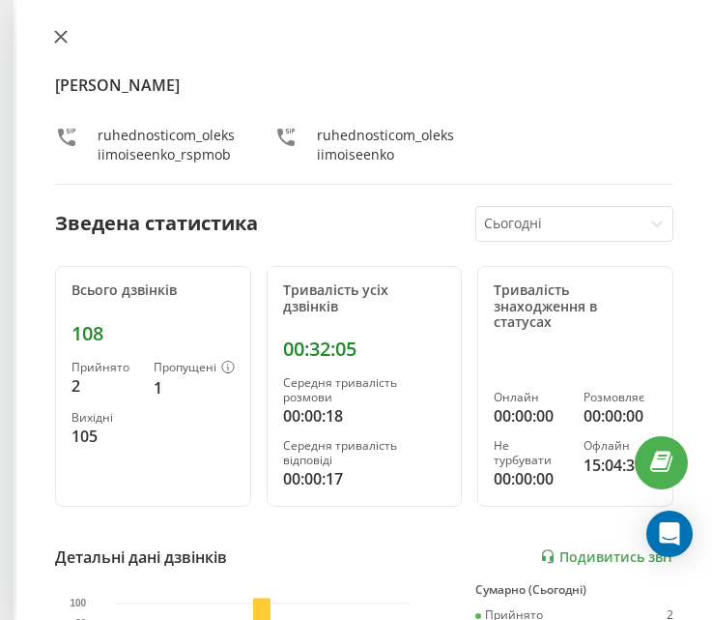
click at [60, 42] on icon at bounding box center [61, 37] width 14 height 14
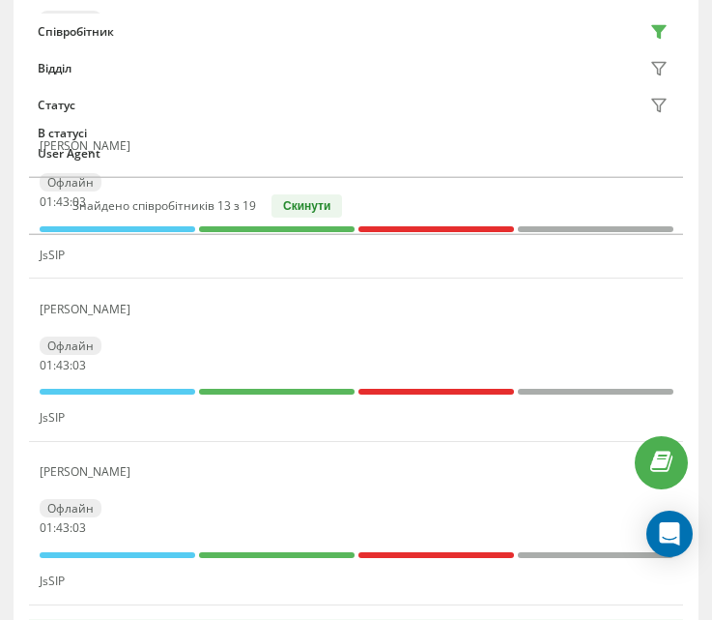
scroll to position [775, 0]
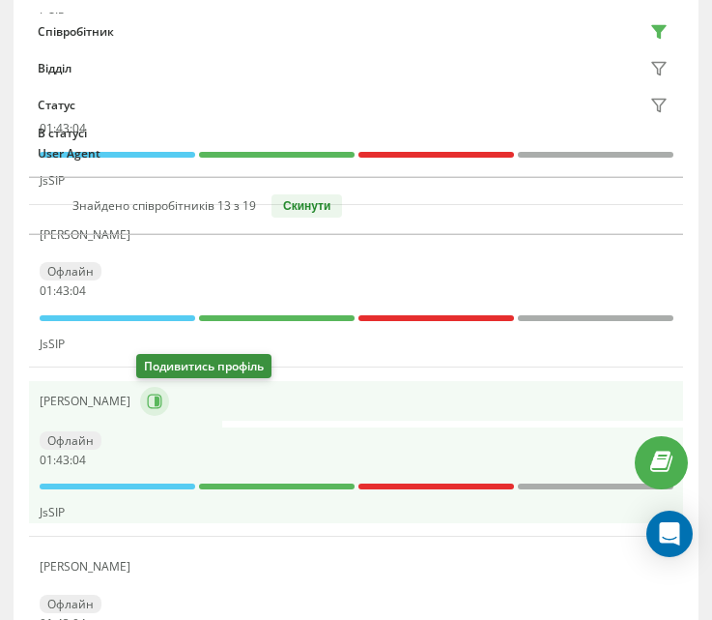
click at [155, 405] on icon at bounding box center [157, 401] width 5 height 10
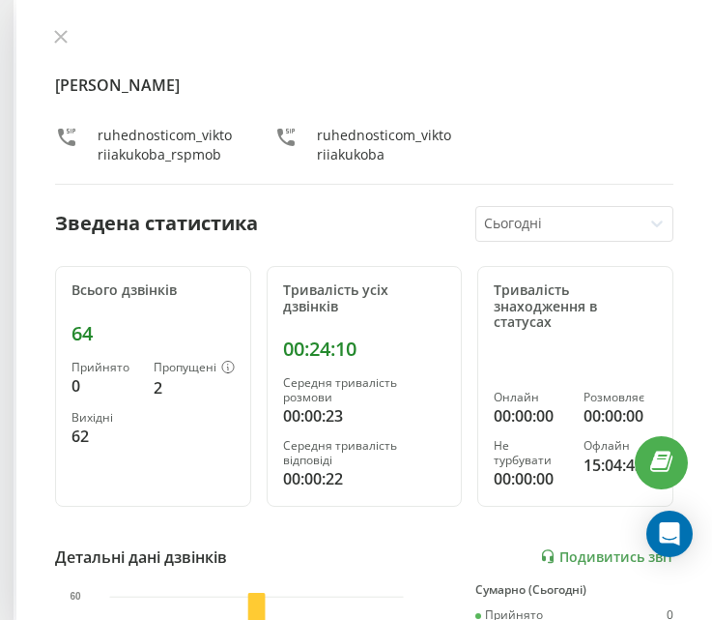
click at [64, 32] on icon at bounding box center [61, 37] width 14 height 14
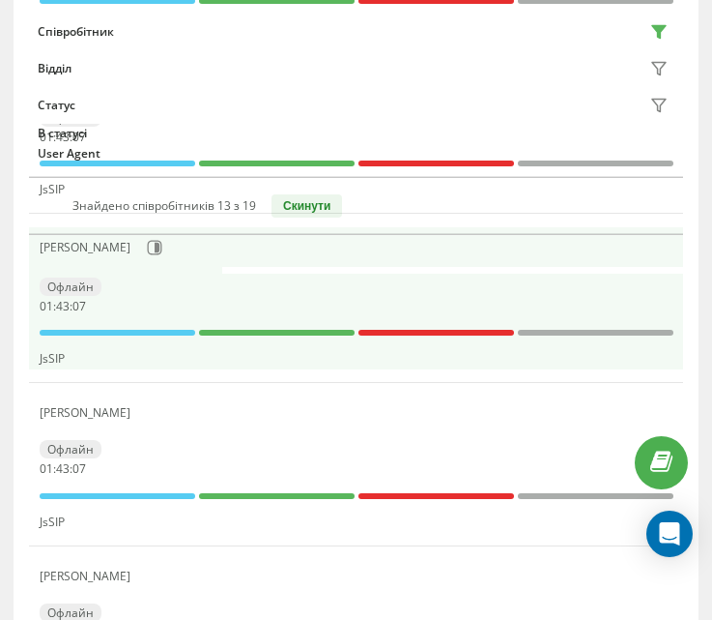
scroll to position [582, 0]
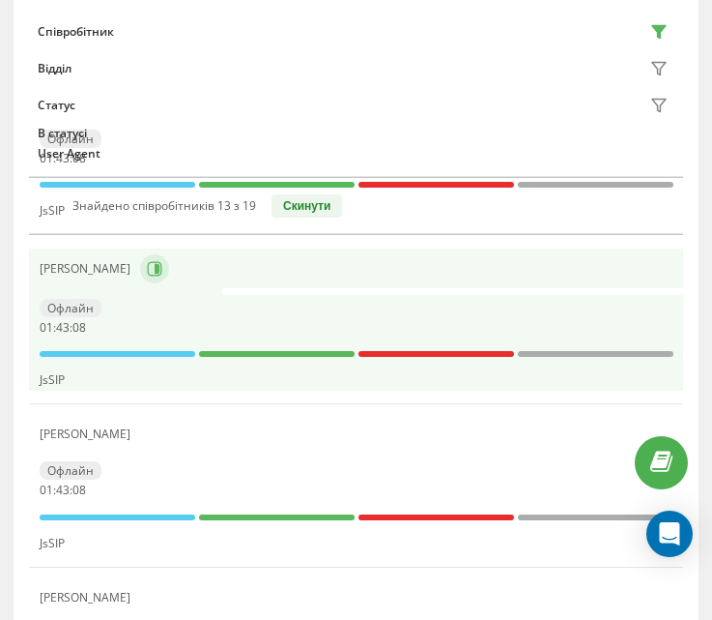
click at [161, 272] on icon at bounding box center [154, 268] width 15 height 15
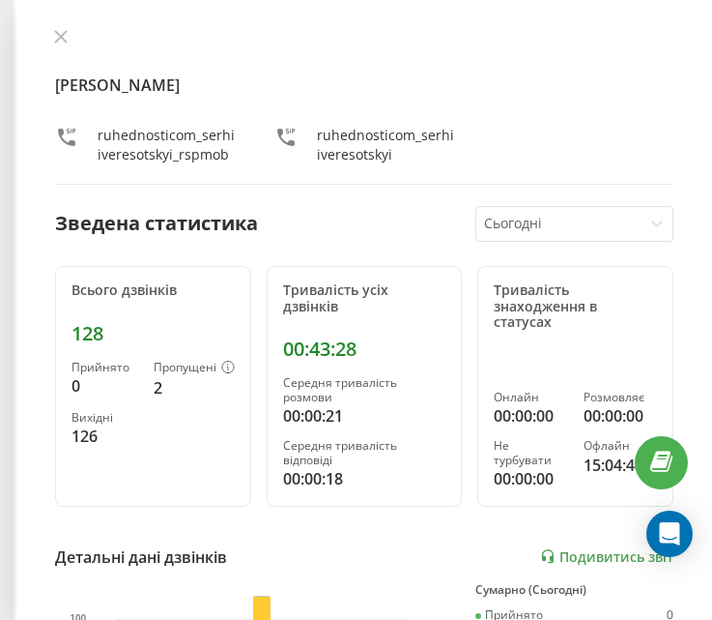
click at [60, 28] on div "[PERSON_NAME] ruhednosticom_serhiiveresotskyi_rspmob ruhednosticom_serhiivereso…" at bounding box center [364, 310] width 696 height 620
click at [64, 36] on icon at bounding box center [61, 37] width 14 height 14
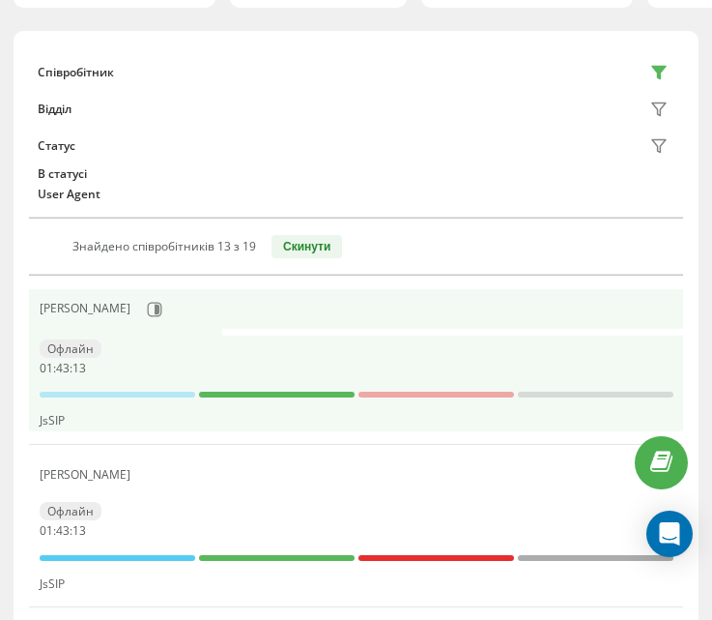
scroll to position [195, 0]
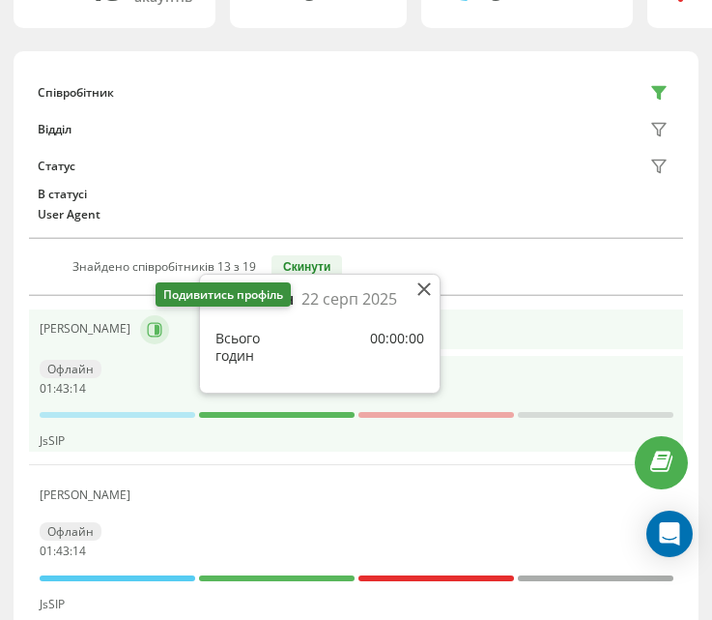
click at [160, 333] on icon at bounding box center [157, 329] width 5 height 10
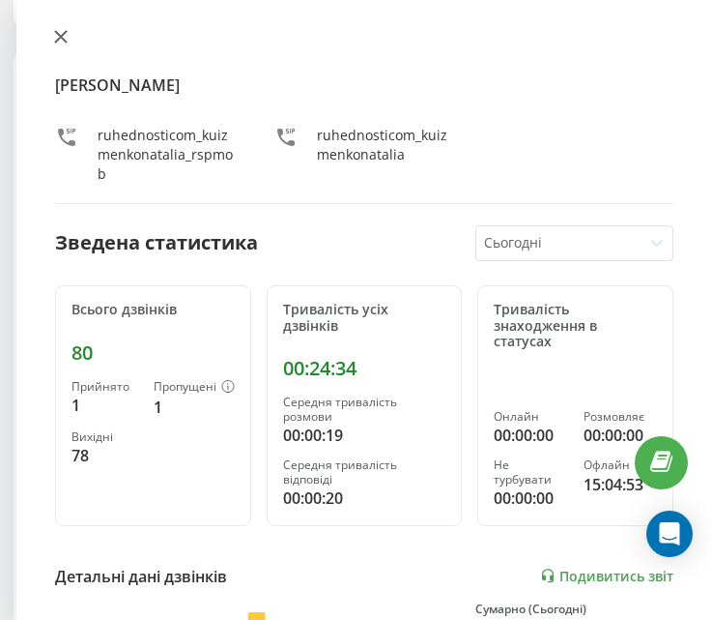
click at [63, 34] on icon at bounding box center [61, 37] width 12 height 12
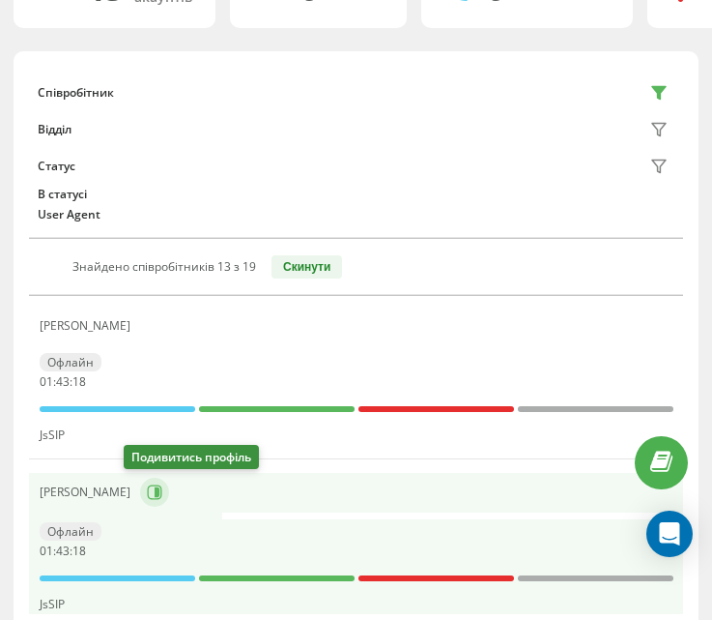
click at [147, 496] on icon at bounding box center [154, 491] width 15 height 15
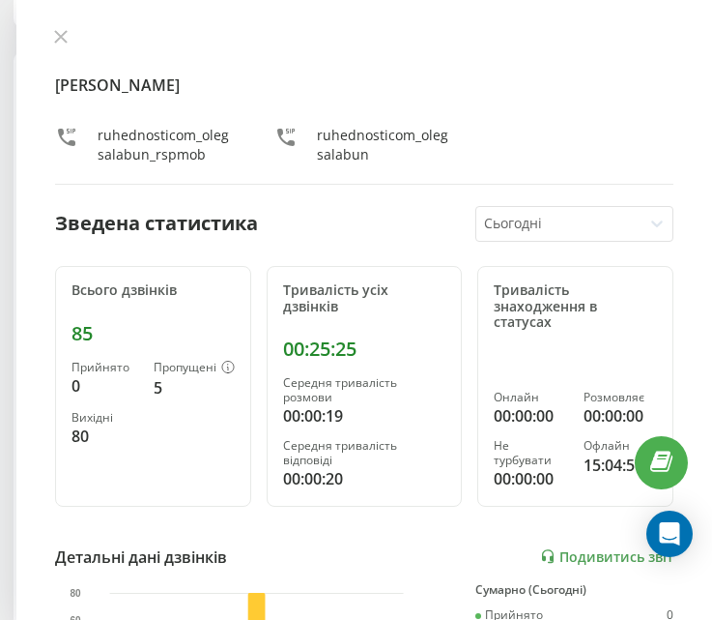
drag, startPoint x: 61, startPoint y: 34, endPoint x: 73, endPoint y: 42, distance: 13.9
click at [66, 34] on icon at bounding box center [61, 37] width 14 height 14
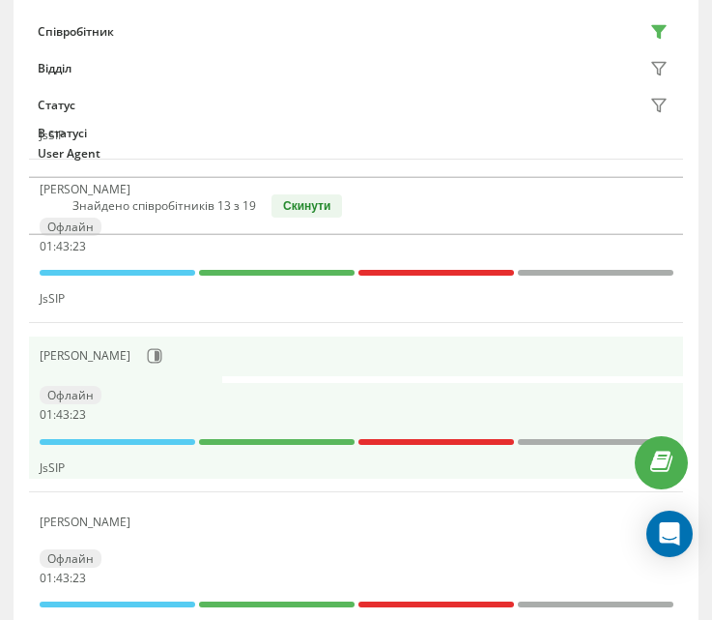
scroll to position [679, 0]
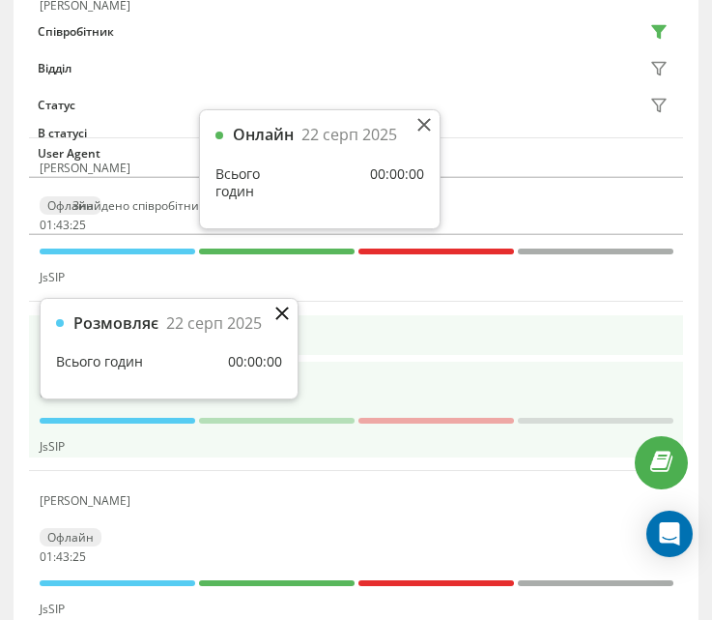
click at [282, 322] on button at bounding box center [283, 314] width 14 height 17
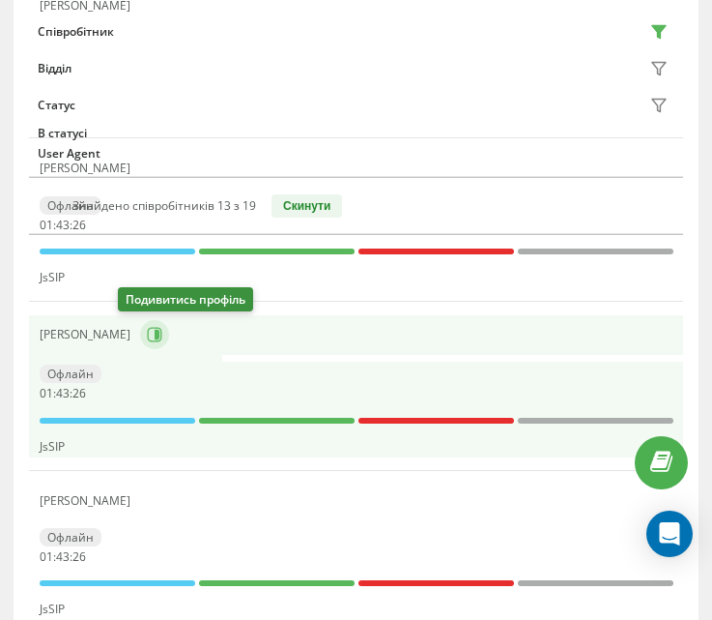
click at [140, 343] on button at bounding box center [154, 334] width 29 height 29
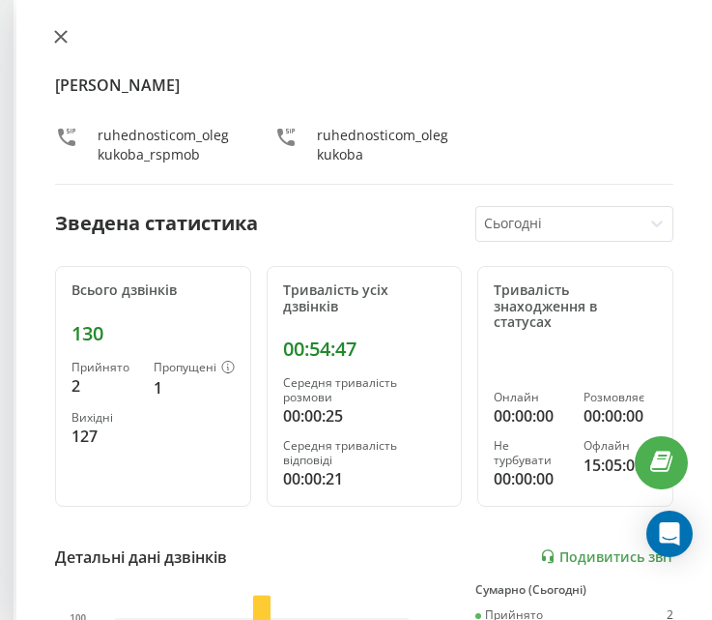
click at [60, 37] on icon at bounding box center [61, 37] width 12 height 12
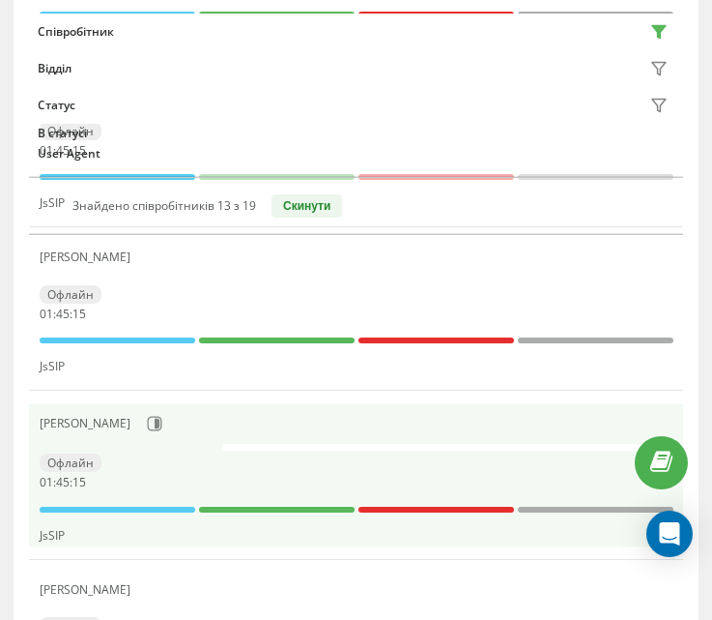
scroll to position [679, 0]
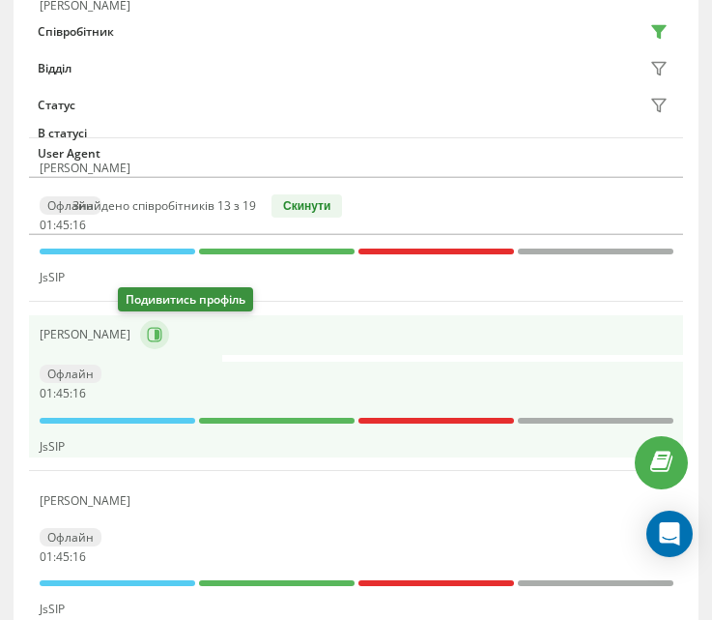
click at [155, 339] on icon at bounding box center [157, 335] width 5 height 10
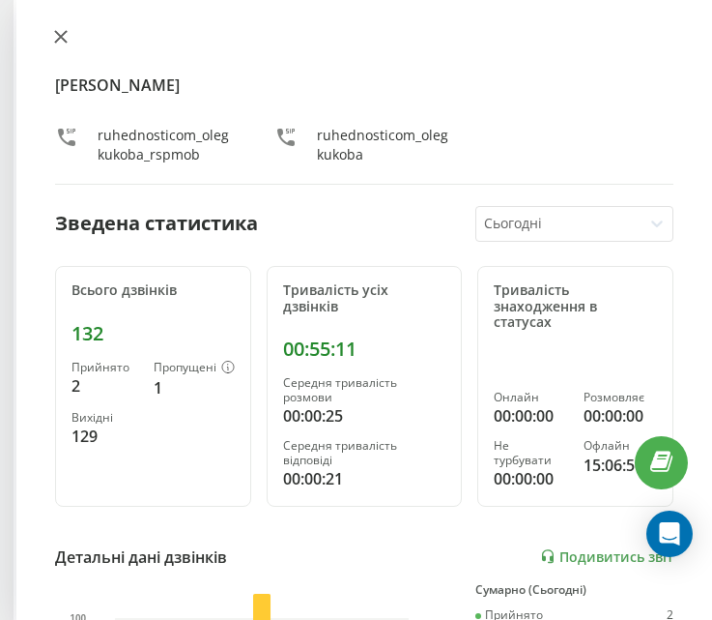
click at [60, 44] on button at bounding box center [60, 38] width 25 height 18
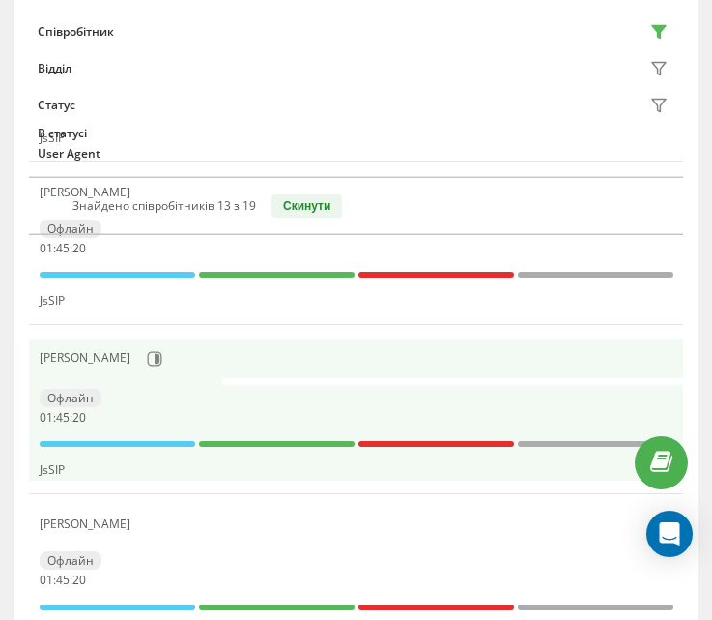
scroll to position [1162, 0]
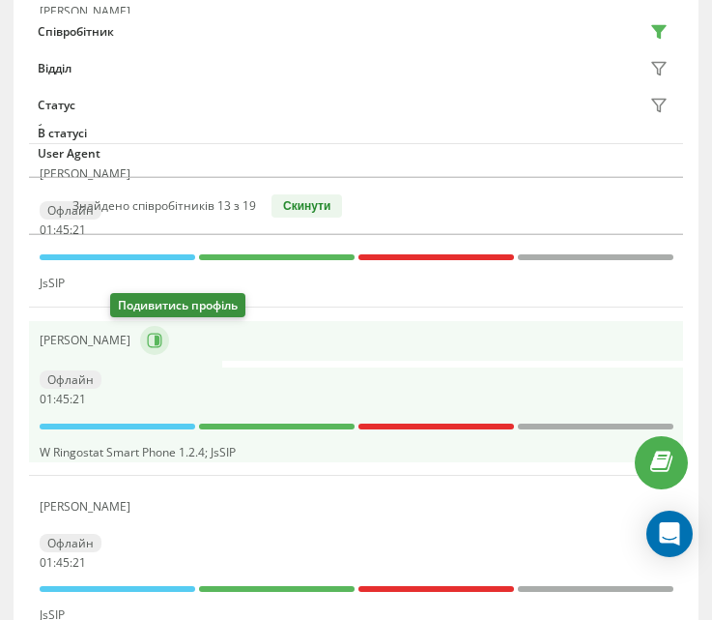
click at [147, 347] on icon at bounding box center [154, 340] width 15 height 15
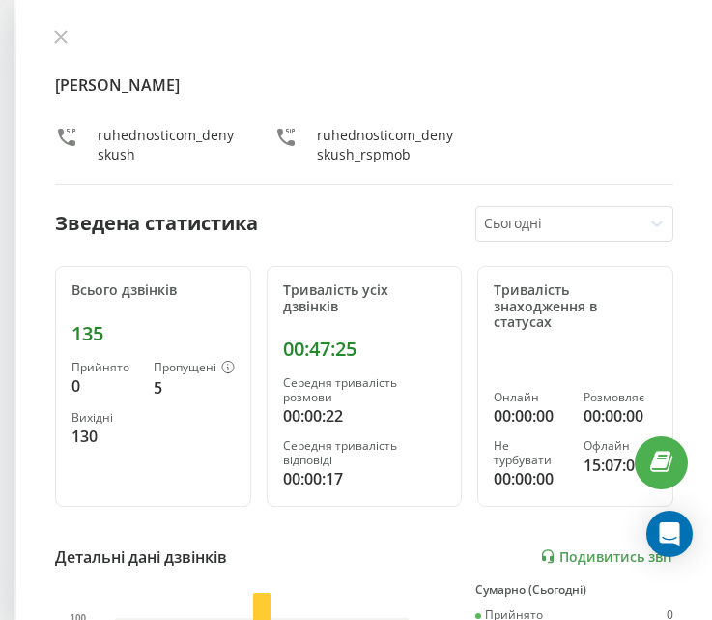
click at [62, 30] on icon at bounding box center [61, 37] width 14 height 14
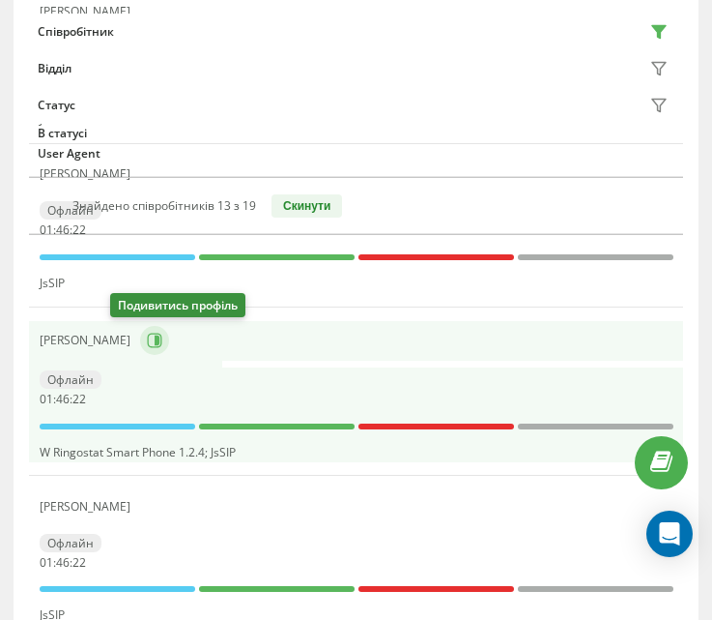
click at [147, 335] on icon at bounding box center [154, 341] width 15 height 15
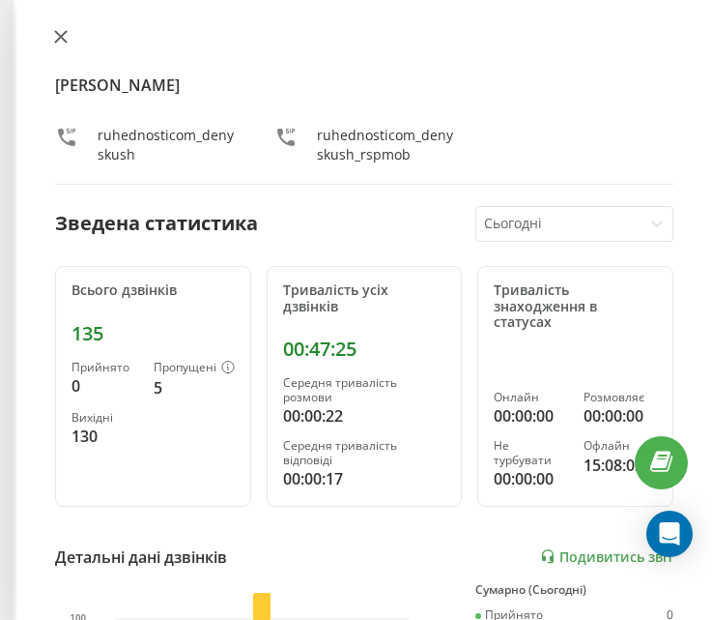
click at [60, 38] on icon at bounding box center [61, 37] width 12 height 12
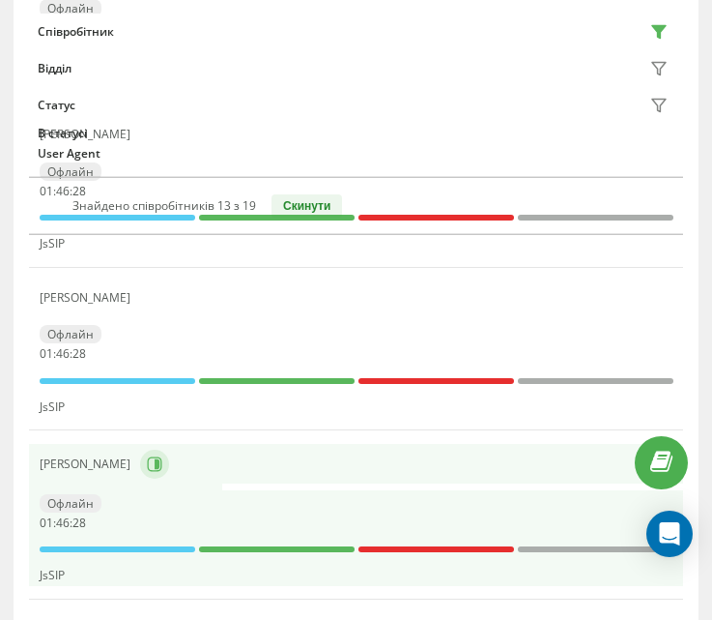
scroll to position [679, 0]
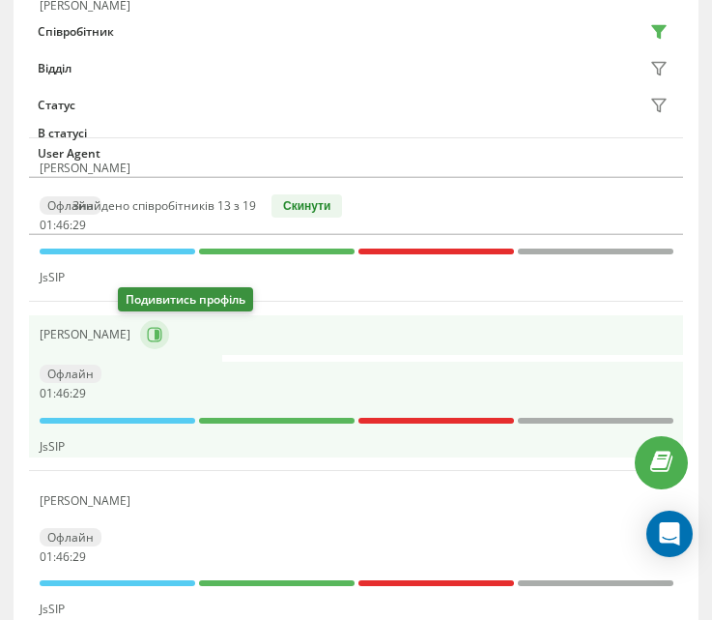
click at [155, 333] on icon at bounding box center [157, 335] width 5 height 10
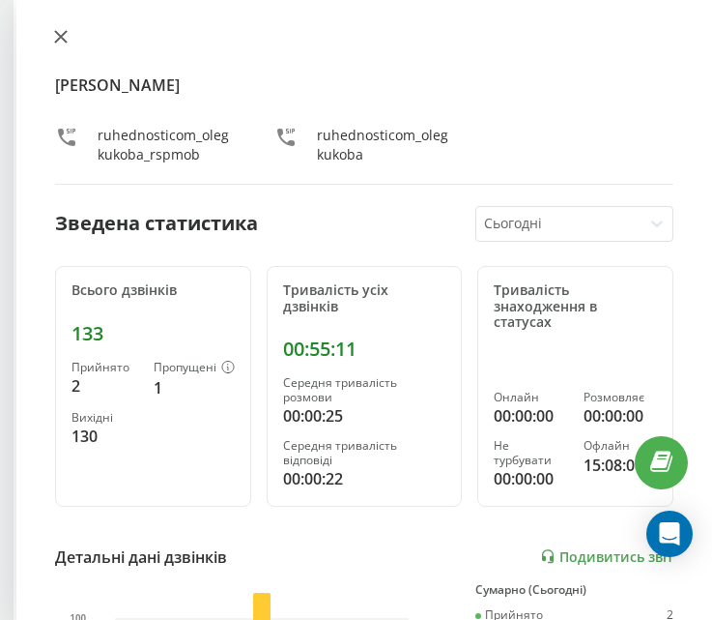
click at [60, 36] on icon at bounding box center [61, 37] width 12 height 12
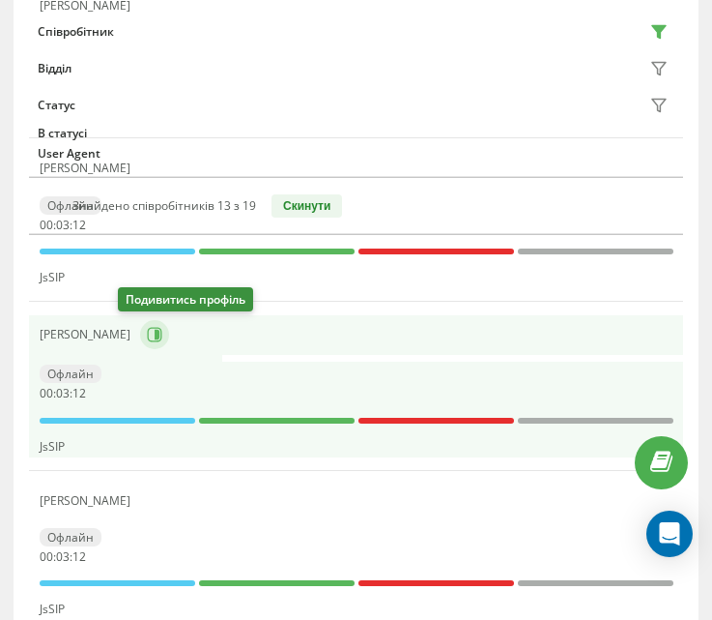
click at [143, 335] on button at bounding box center [154, 334] width 29 height 29
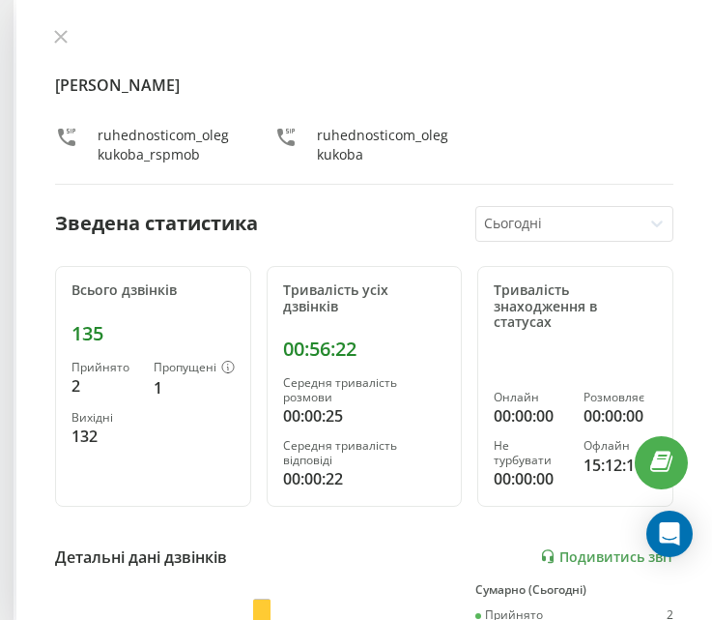
click at [67, 27] on div "[PERSON_NAME] ruhednosticom_olegkukoba_rspmob ruhednosticom_olegkukoba Зведена …" at bounding box center [364, 310] width 696 height 620
click at [60, 40] on icon at bounding box center [61, 37] width 14 height 14
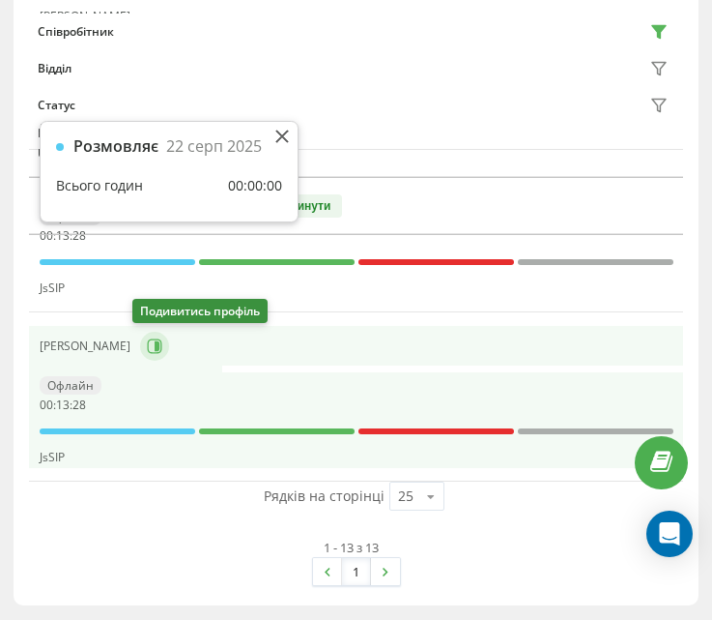
click at [154, 349] on icon at bounding box center [154, 345] width 15 height 15
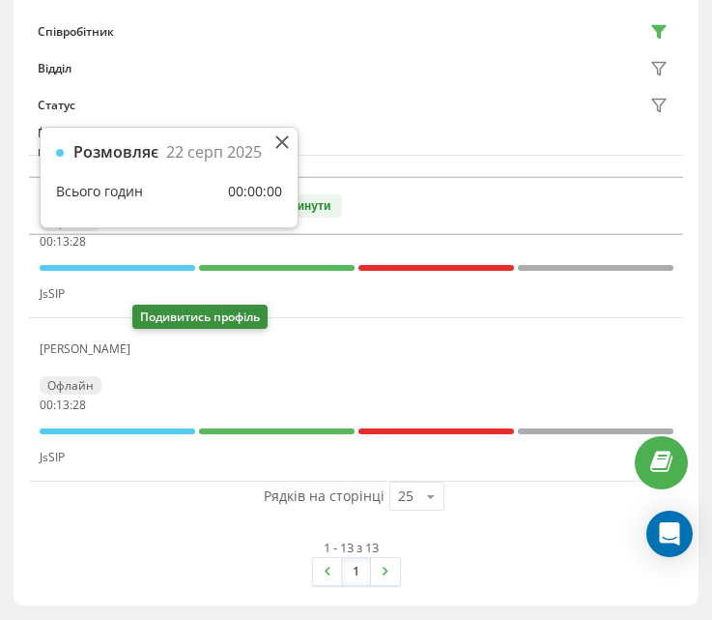
scroll to position [2129, 0]
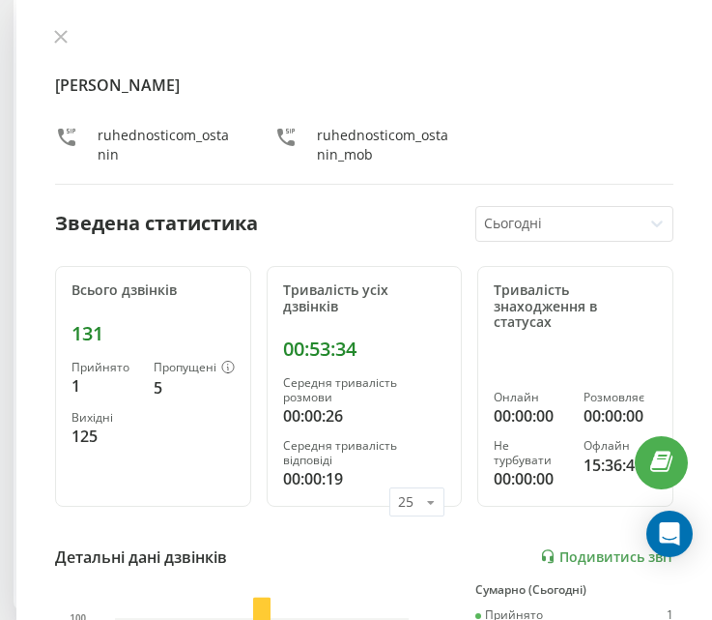
click at [60, 34] on icon at bounding box center [61, 37] width 14 height 14
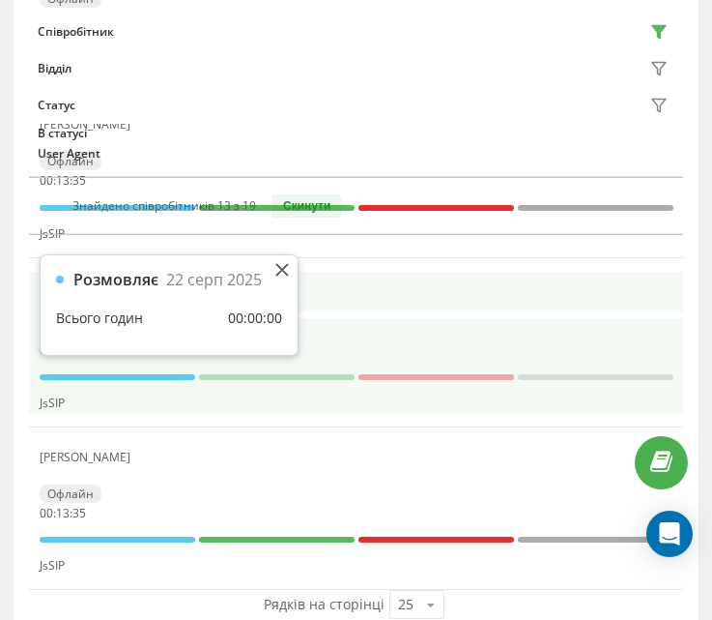
scroll to position [1935, 0]
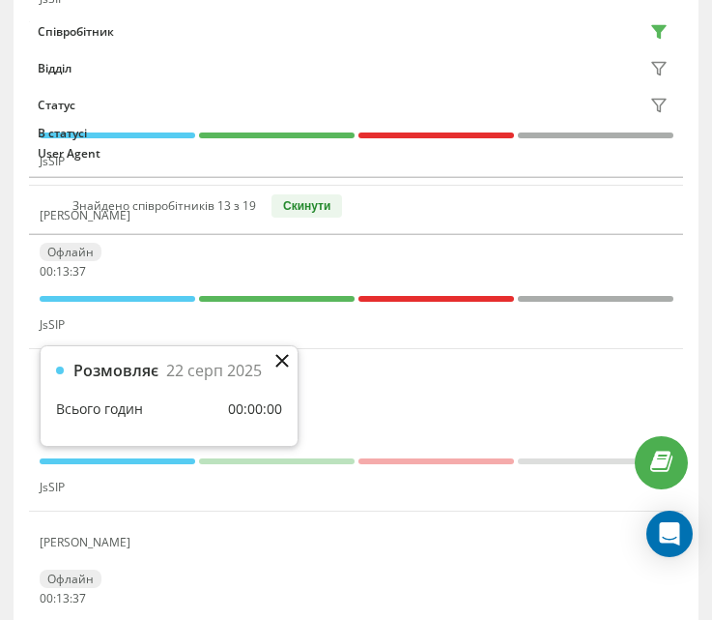
click at [277, 361] on icon at bounding box center [283, 361] width 14 height 14
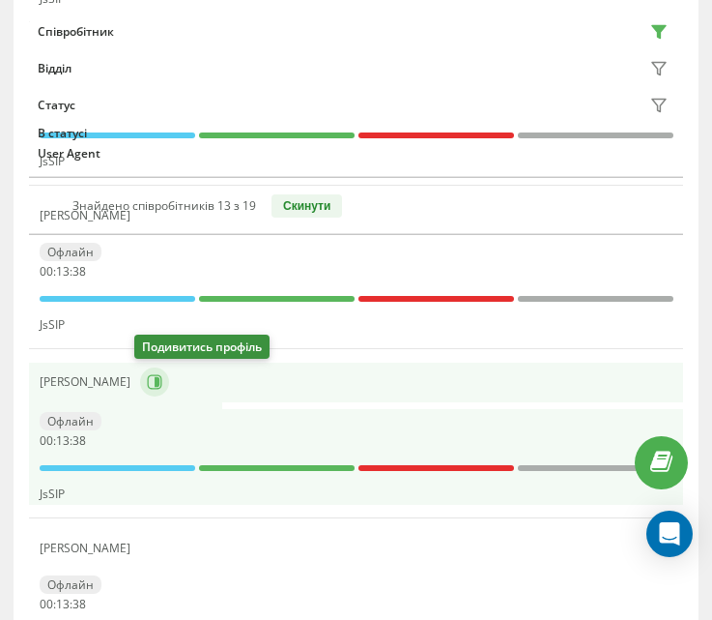
click at [160, 376] on button at bounding box center [154, 381] width 29 height 29
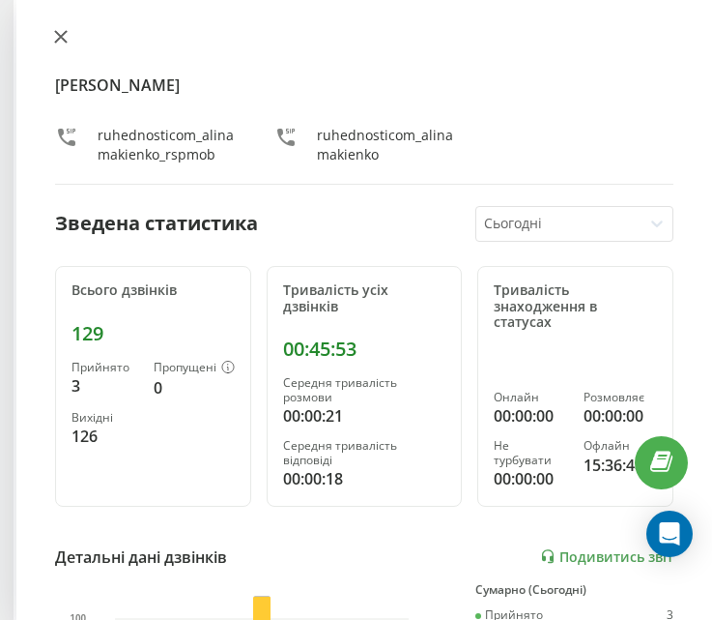
click at [65, 42] on icon at bounding box center [61, 37] width 12 height 12
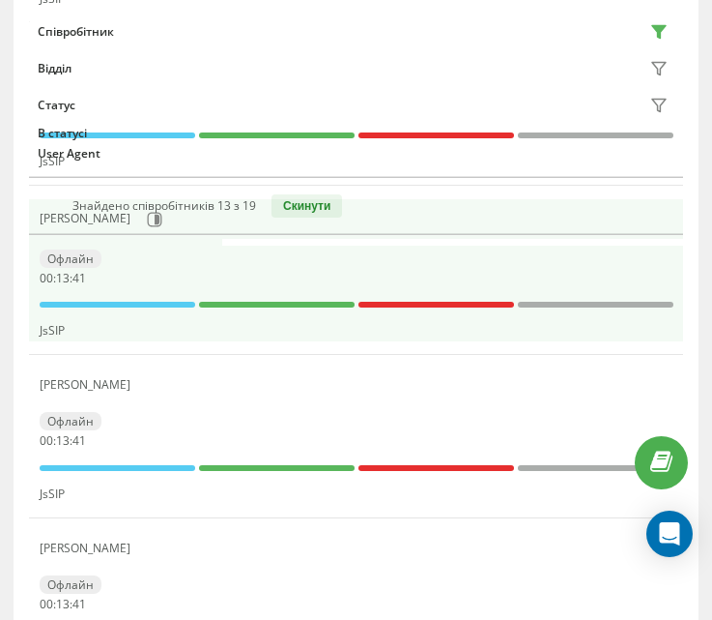
scroll to position [1839, 0]
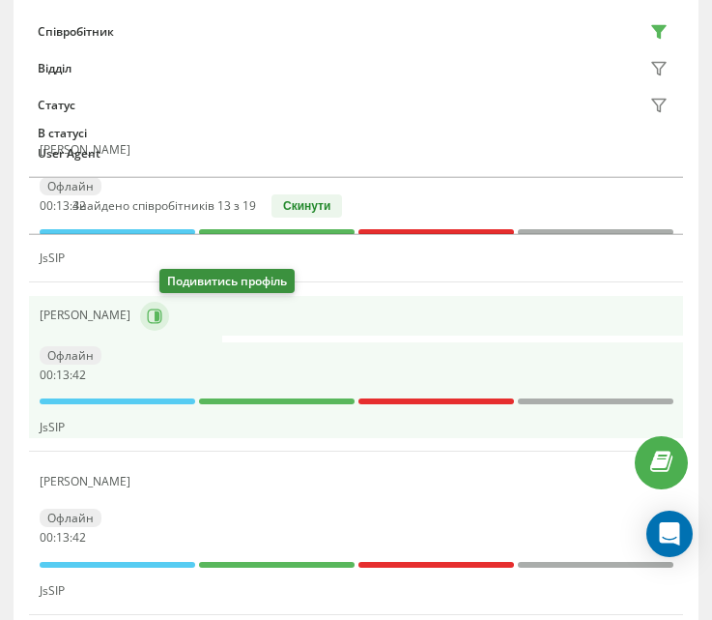
click at [162, 308] on icon at bounding box center [154, 315] width 15 height 15
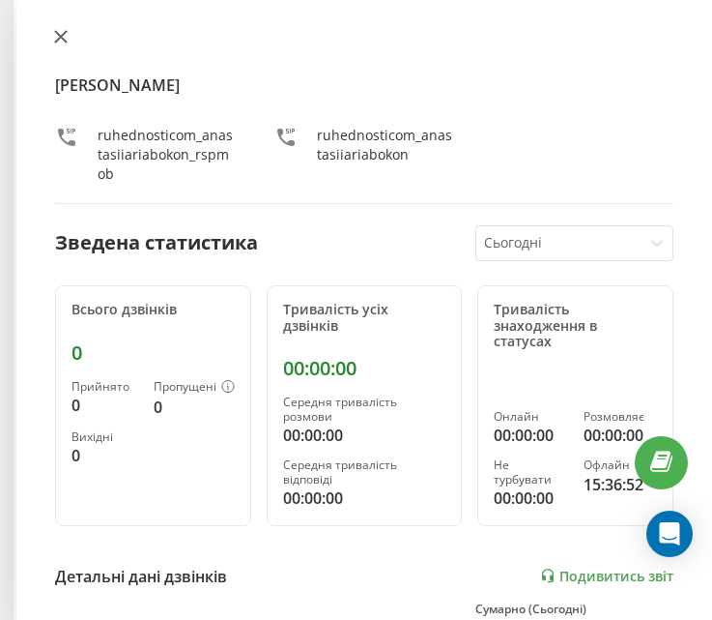
click at [66, 37] on icon at bounding box center [61, 37] width 14 height 14
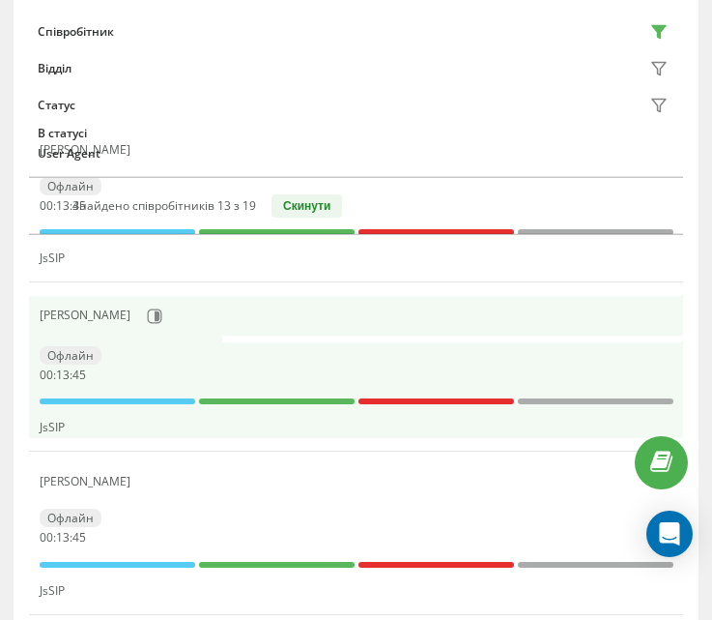
scroll to position [1742, 0]
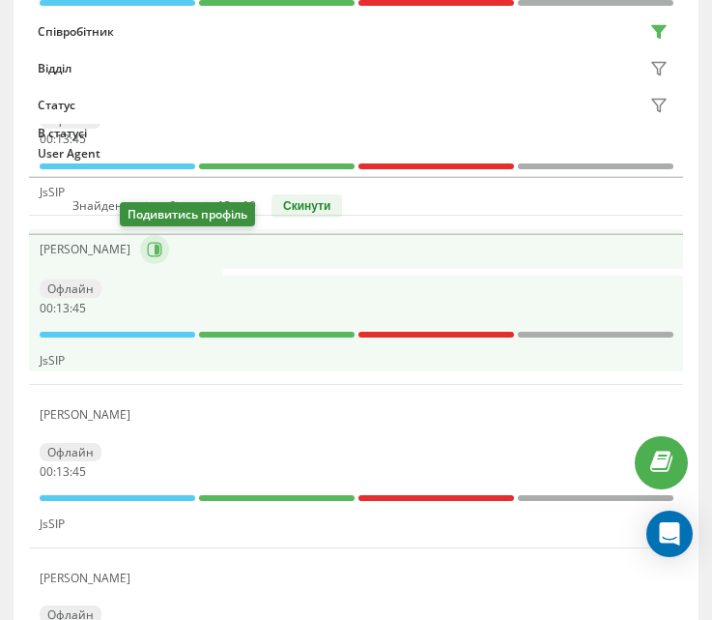
click at [155, 252] on icon at bounding box center [157, 250] width 5 height 10
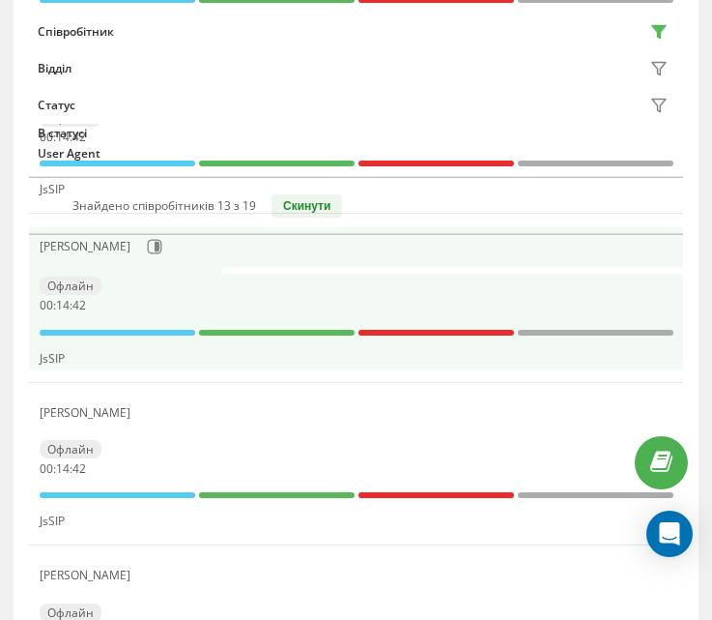
scroll to position [1549, 0]
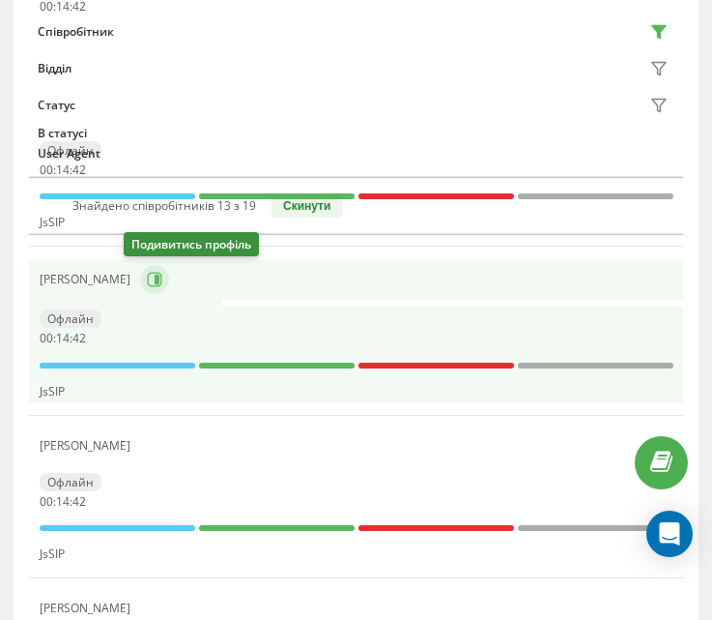
click at [155, 281] on icon at bounding box center [157, 280] width 5 height 10
click at [148, 275] on button at bounding box center [154, 279] width 29 height 29
click at [147, 283] on icon at bounding box center [154, 279] width 15 height 15
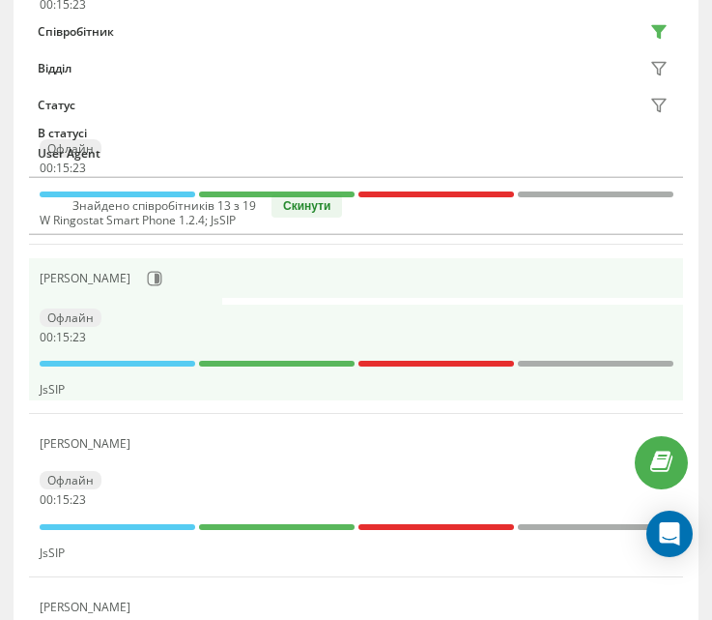
scroll to position [1355, 0]
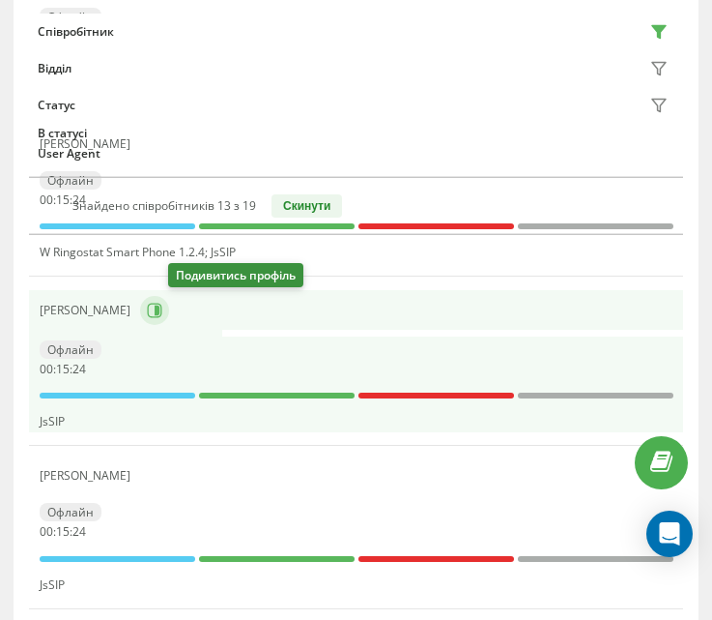
click at [161, 316] on icon at bounding box center [154, 310] width 15 height 15
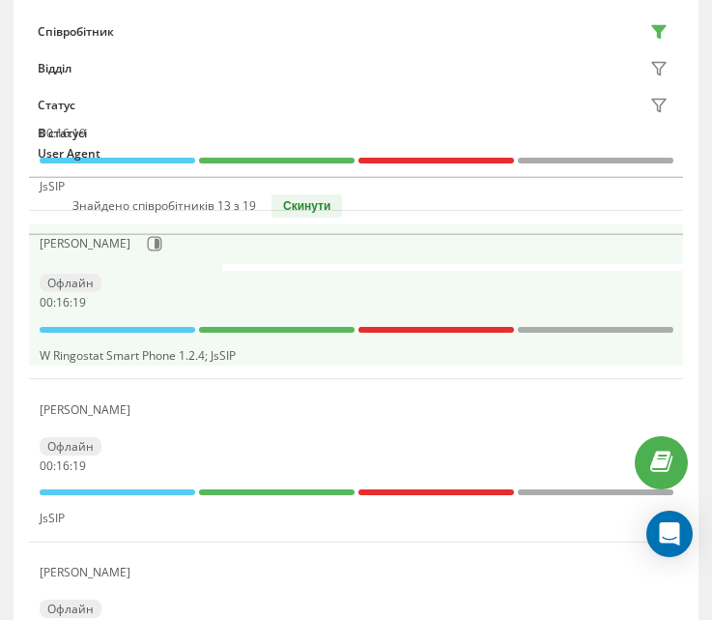
scroll to position [1065, 0]
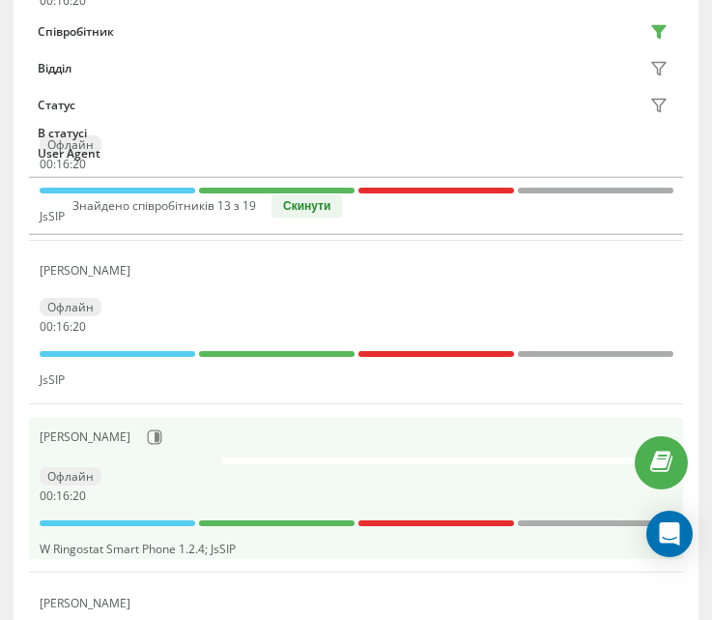
click at [108, 442] on div "[PERSON_NAME]" at bounding box center [357, 437] width 634 height 33
click at [147, 443] on icon at bounding box center [154, 436] width 15 height 15
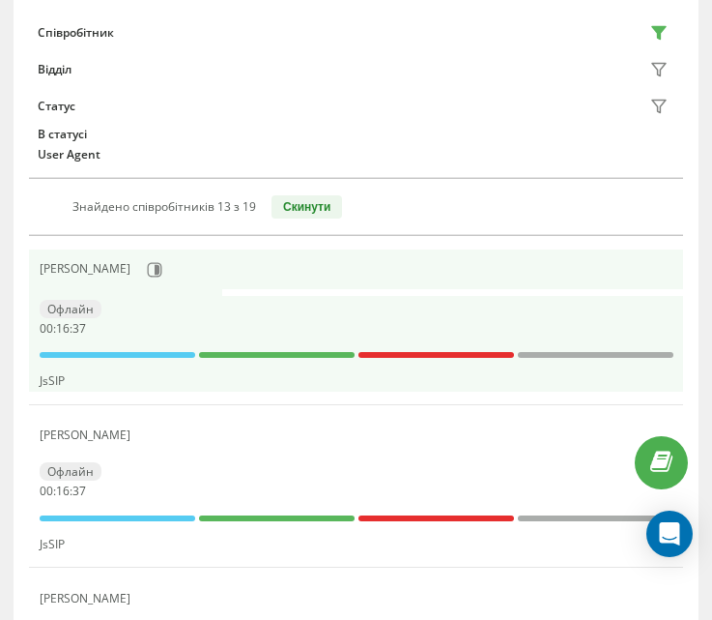
scroll to position [290, 0]
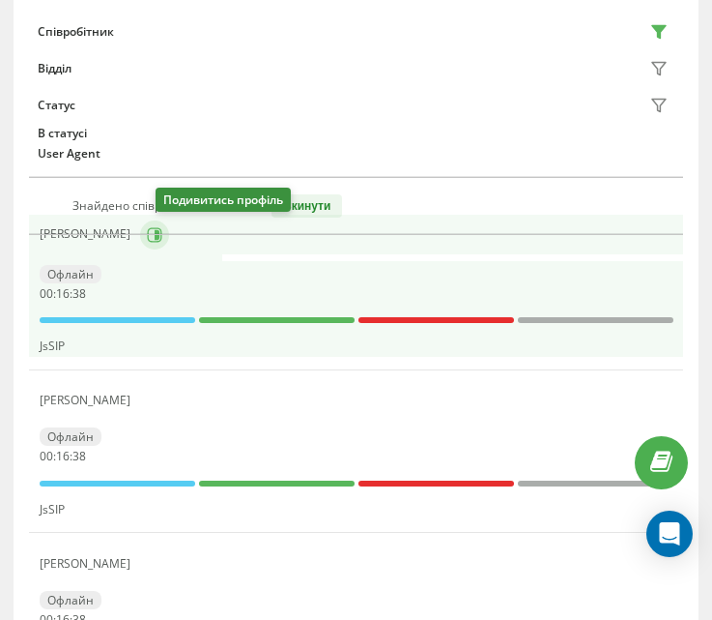
click at [169, 239] on button at bounding box center [154, 234] width 29 height 29
